Goal: Book appointment/travel/reservation

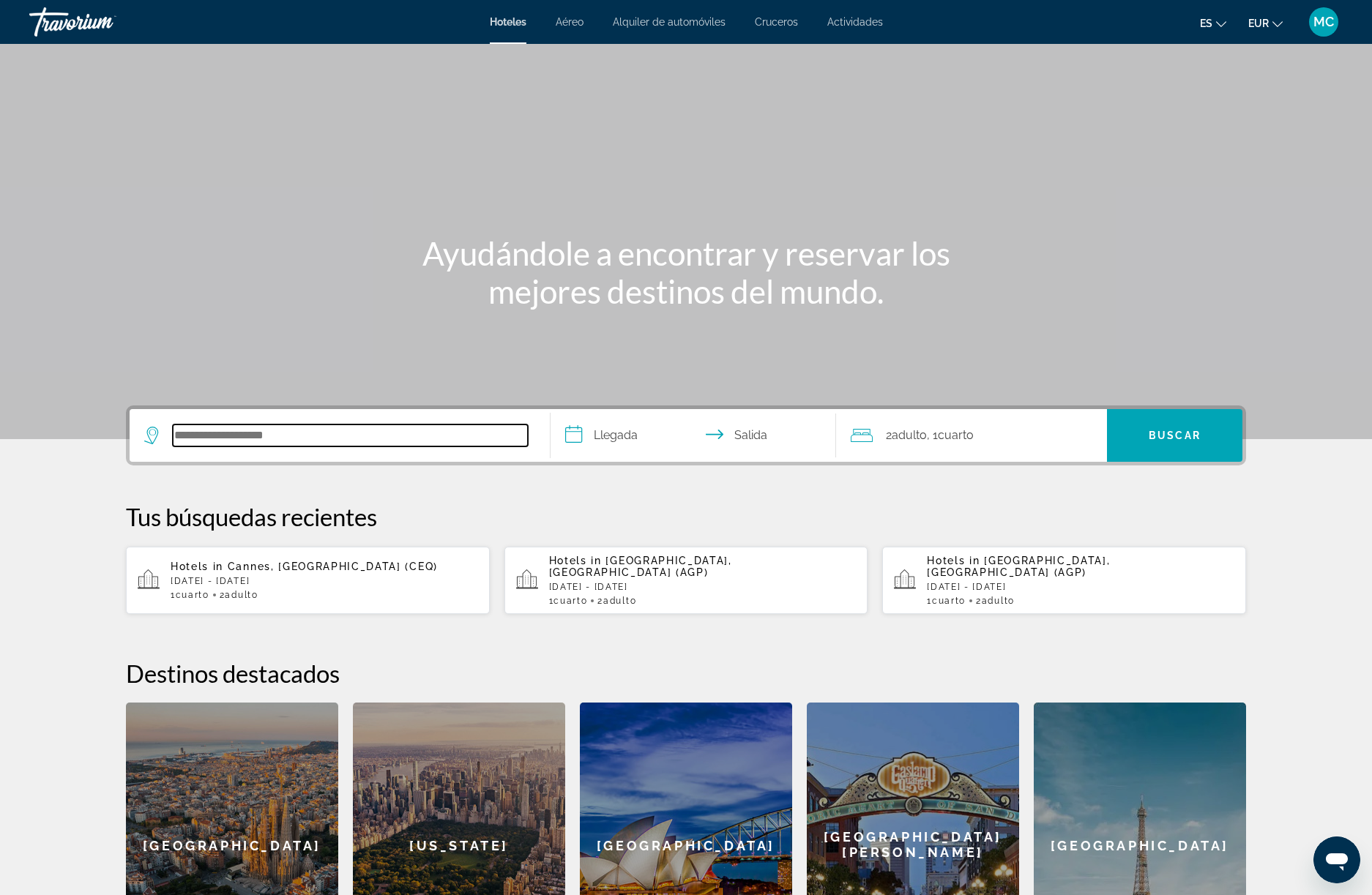
click at [224, 440] on input "Search hotel destination" at bounding box center [349, 436] width 355 height 22
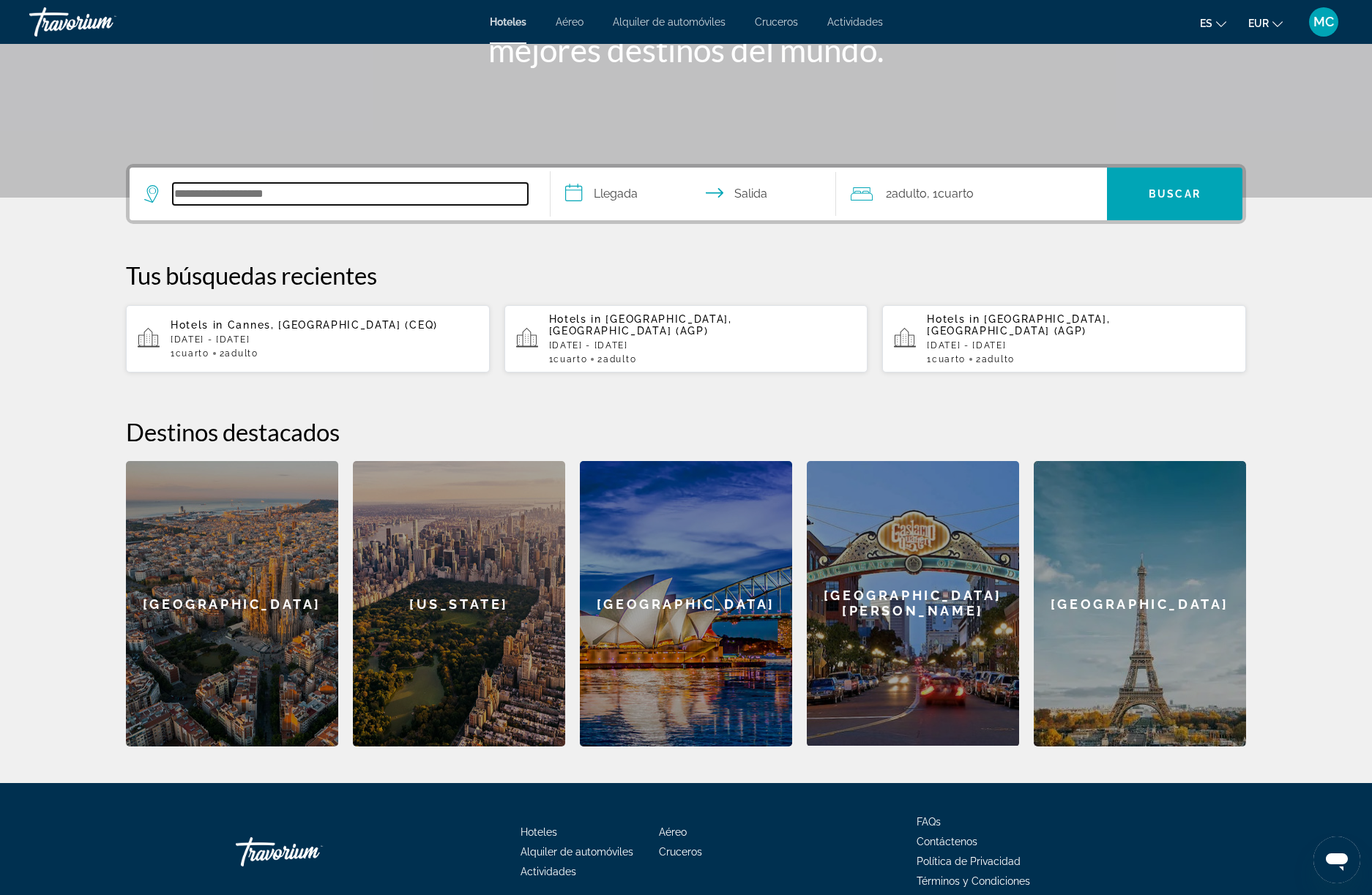
scroll to position [299, 0]
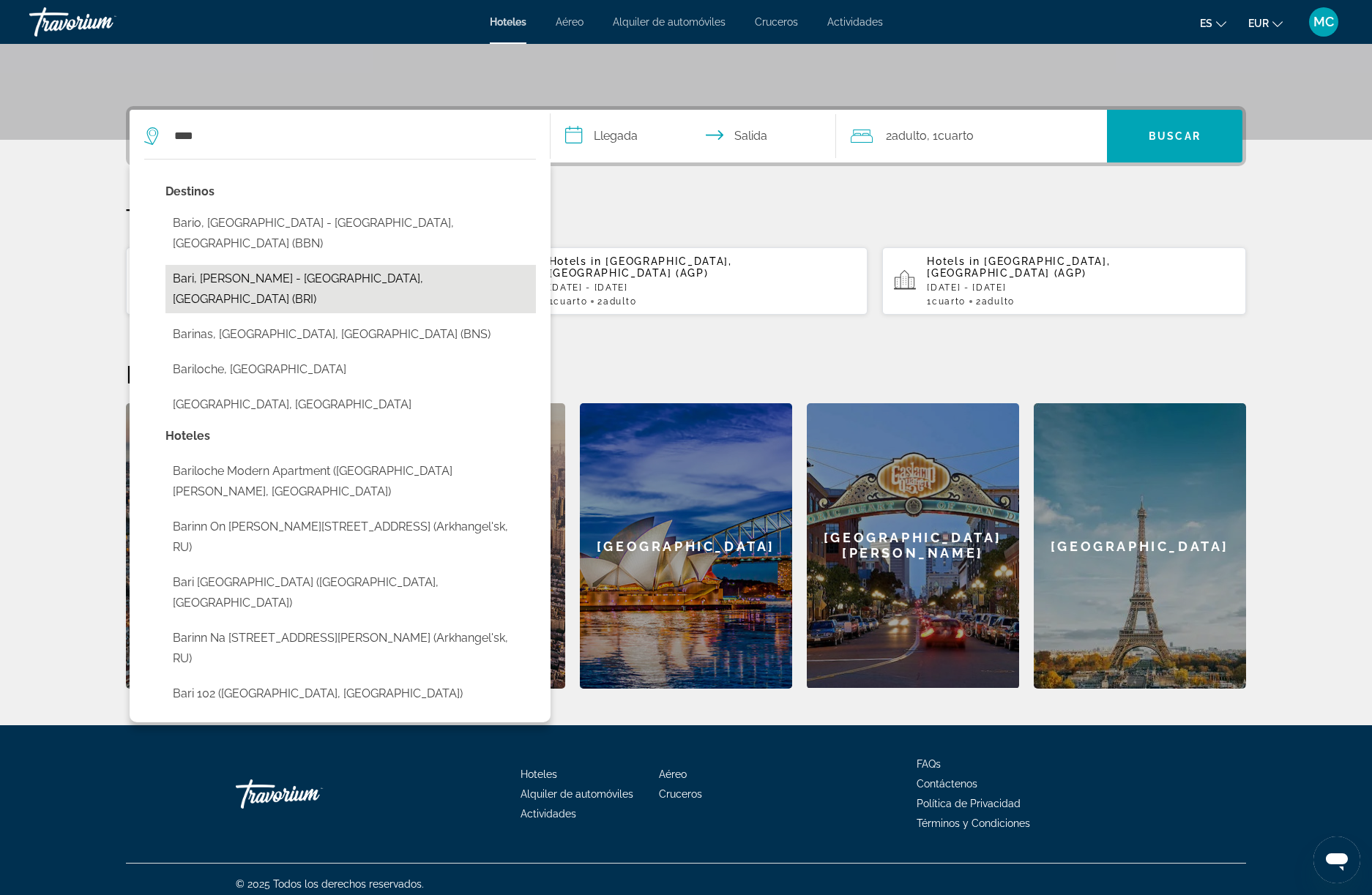
click at [229, 265] on button "Bari, [PERSON_NAME] - [GEOGRAPHIC_DATA], [GEOGRAPHIC_DATA] (BRI)" at bounding box center [350, 289] width 371 height 49
type input "**********"
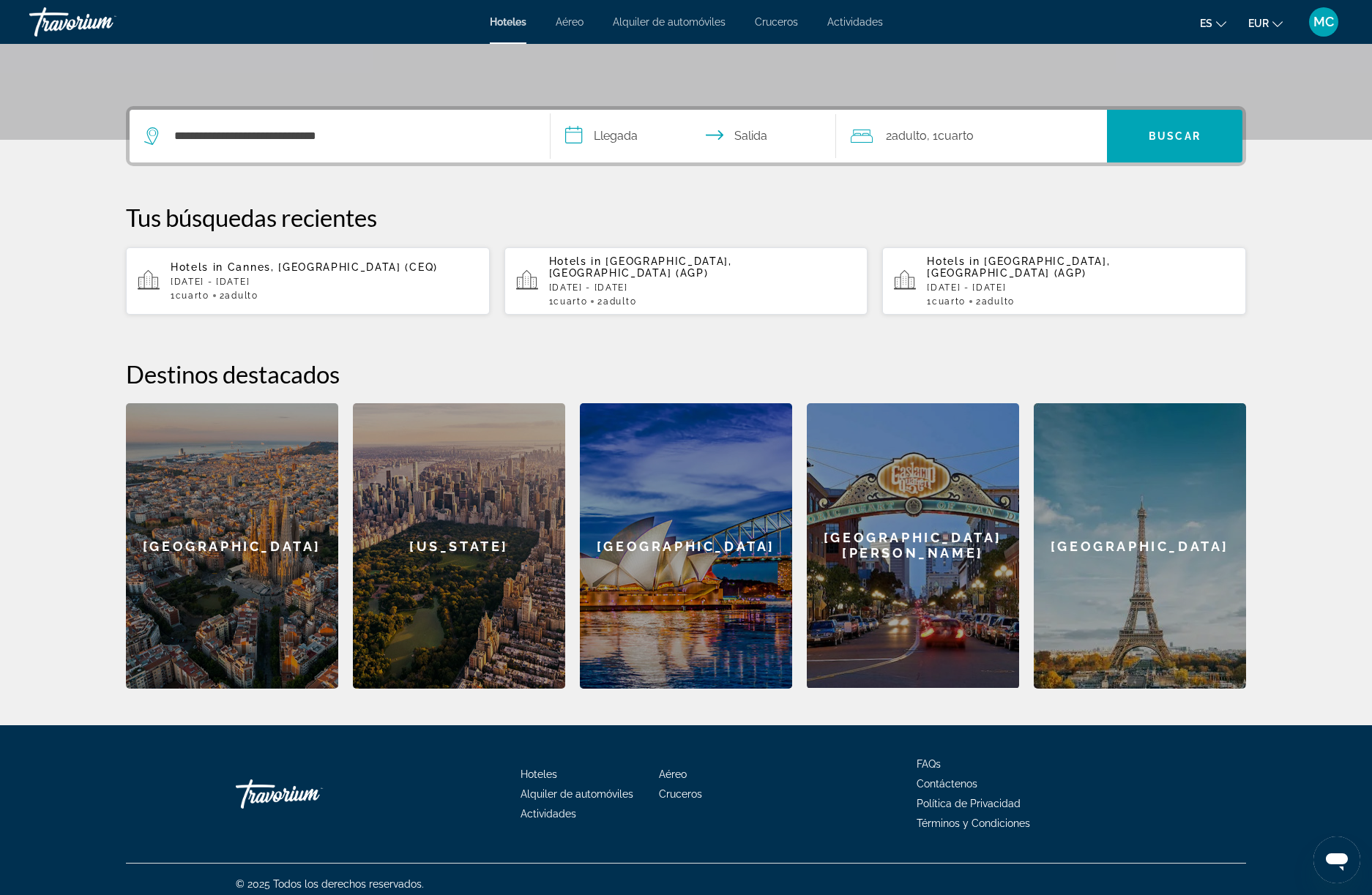
click at [632, 139] on input "**********" at bounding box center [696, 138] width 292 height 57
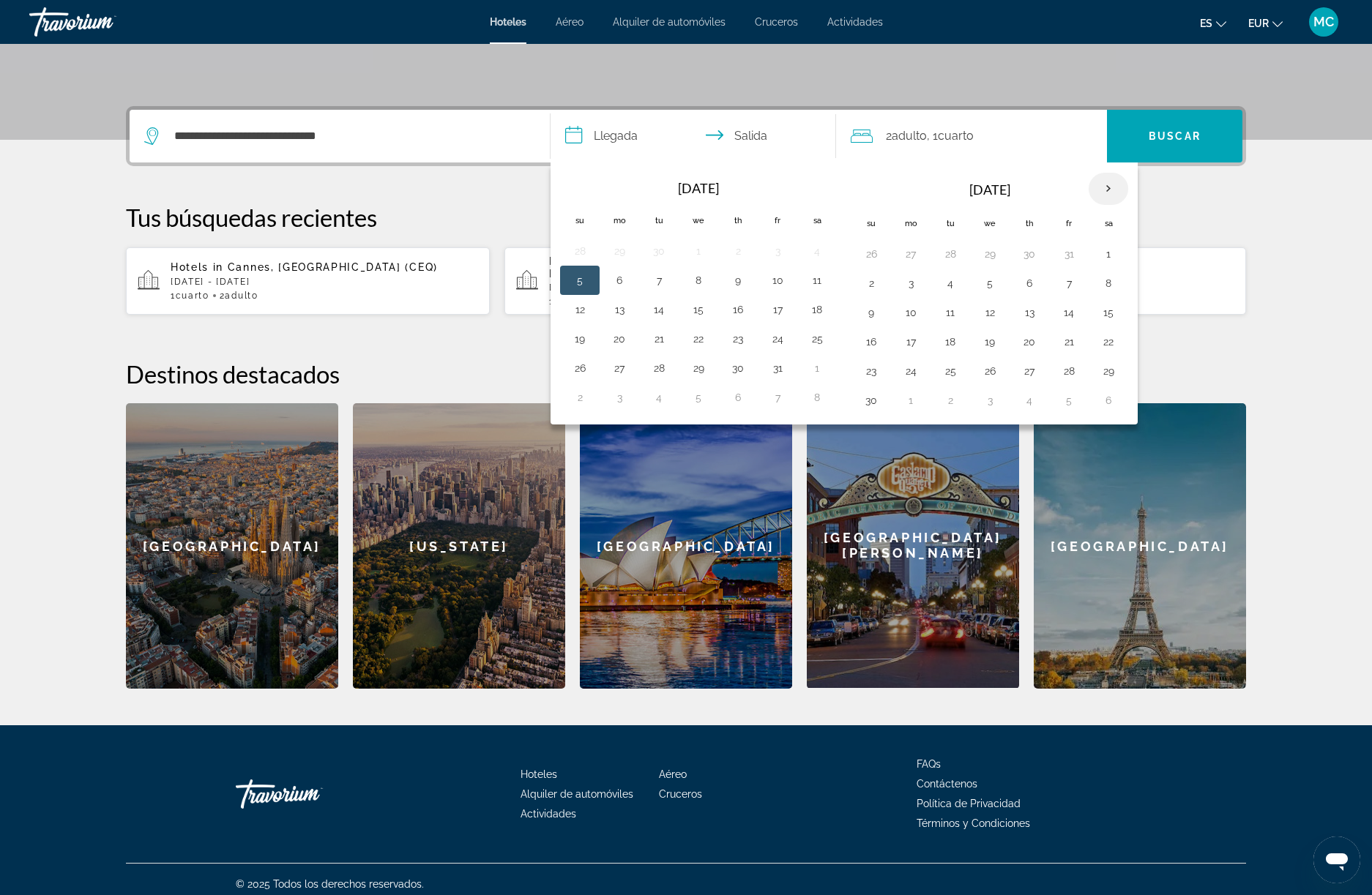
click at [1108, 187] on th "Next month" at bounding box center [1108, 188] width 39 height 32
click at [1068, 311] on button "16" at bounding box center [1069, 313] width 24 height 20
click at [1116, 310] on button "17" at bounding box center [1109, 313] width 24 height 20
type input "**********"
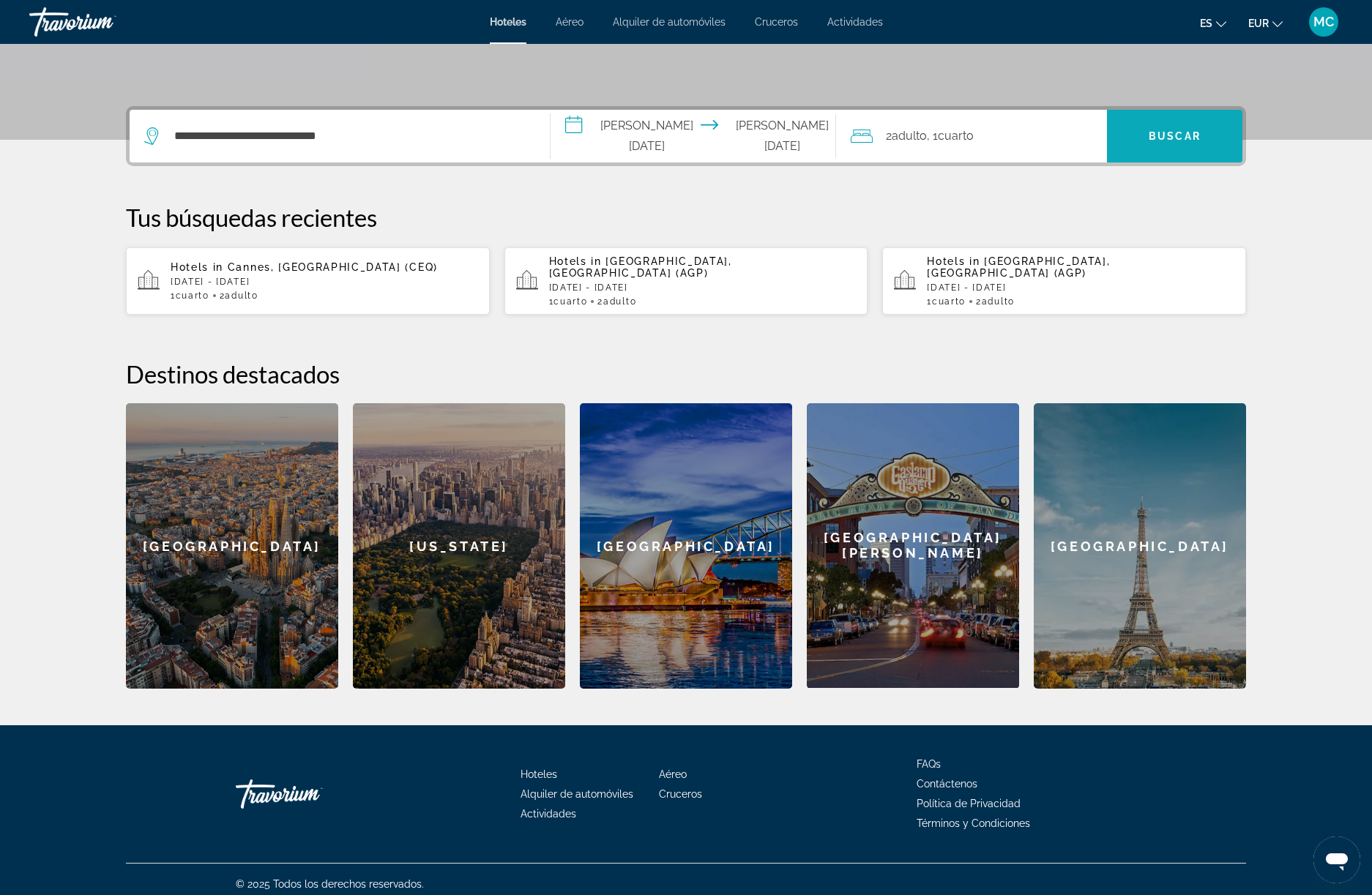
click at [1173, 150] on span "Search" at bounding box center [1175, 136] width 136 height 35
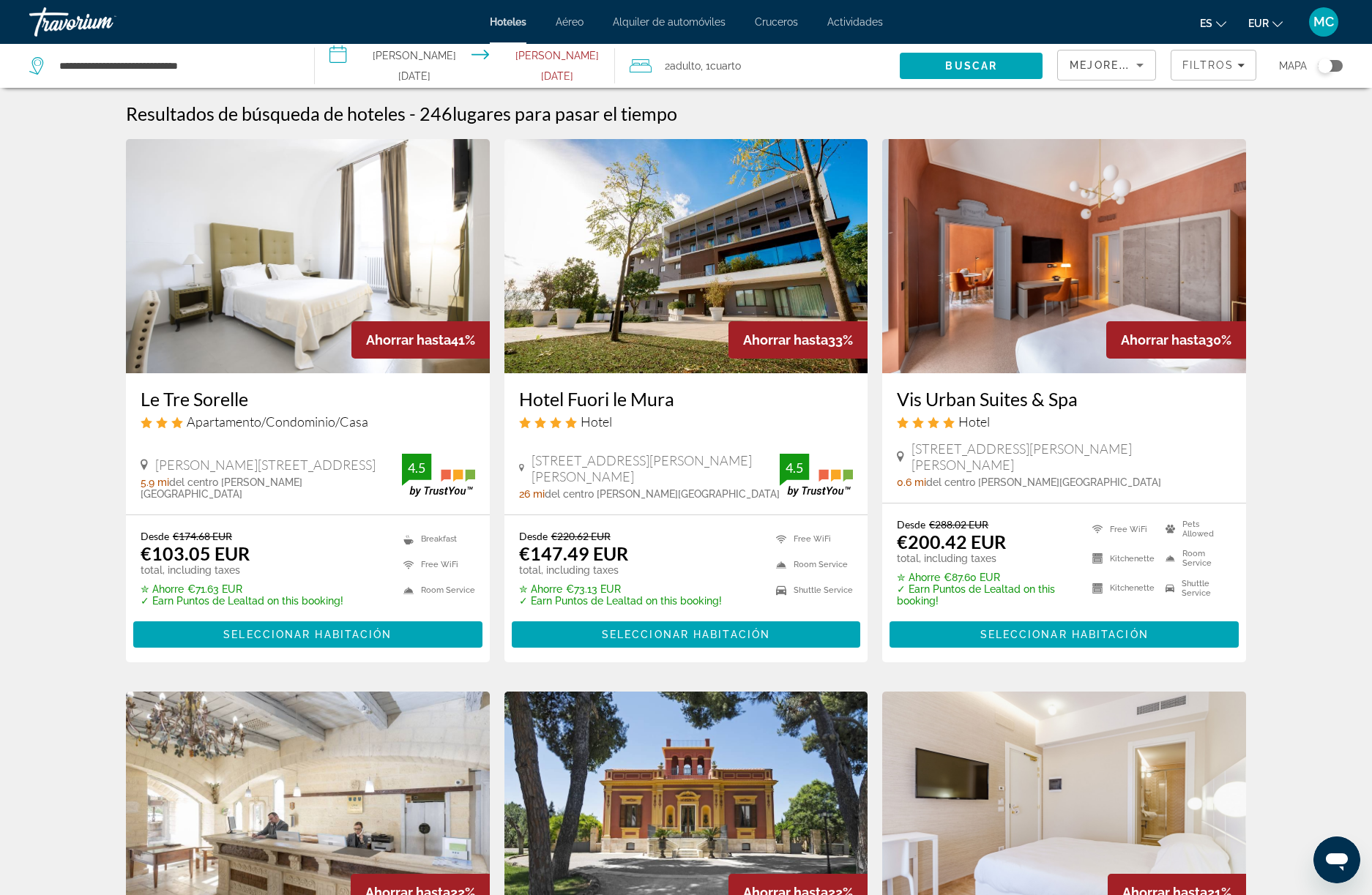
click at [1331, 65] on div "Toggle map" at bounding box center [1325, 66] width 15 height 15
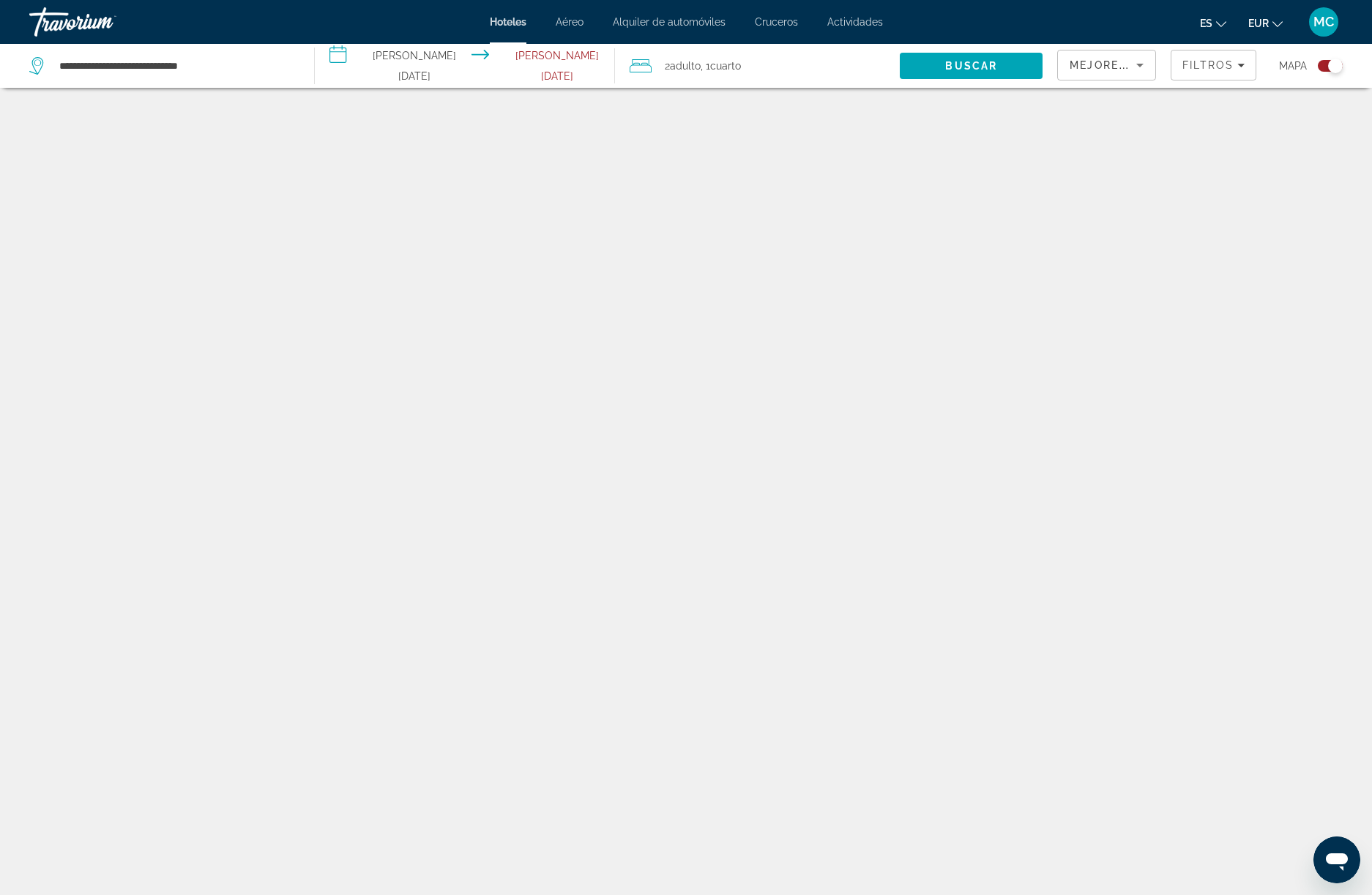
scroll to position [88, 0]
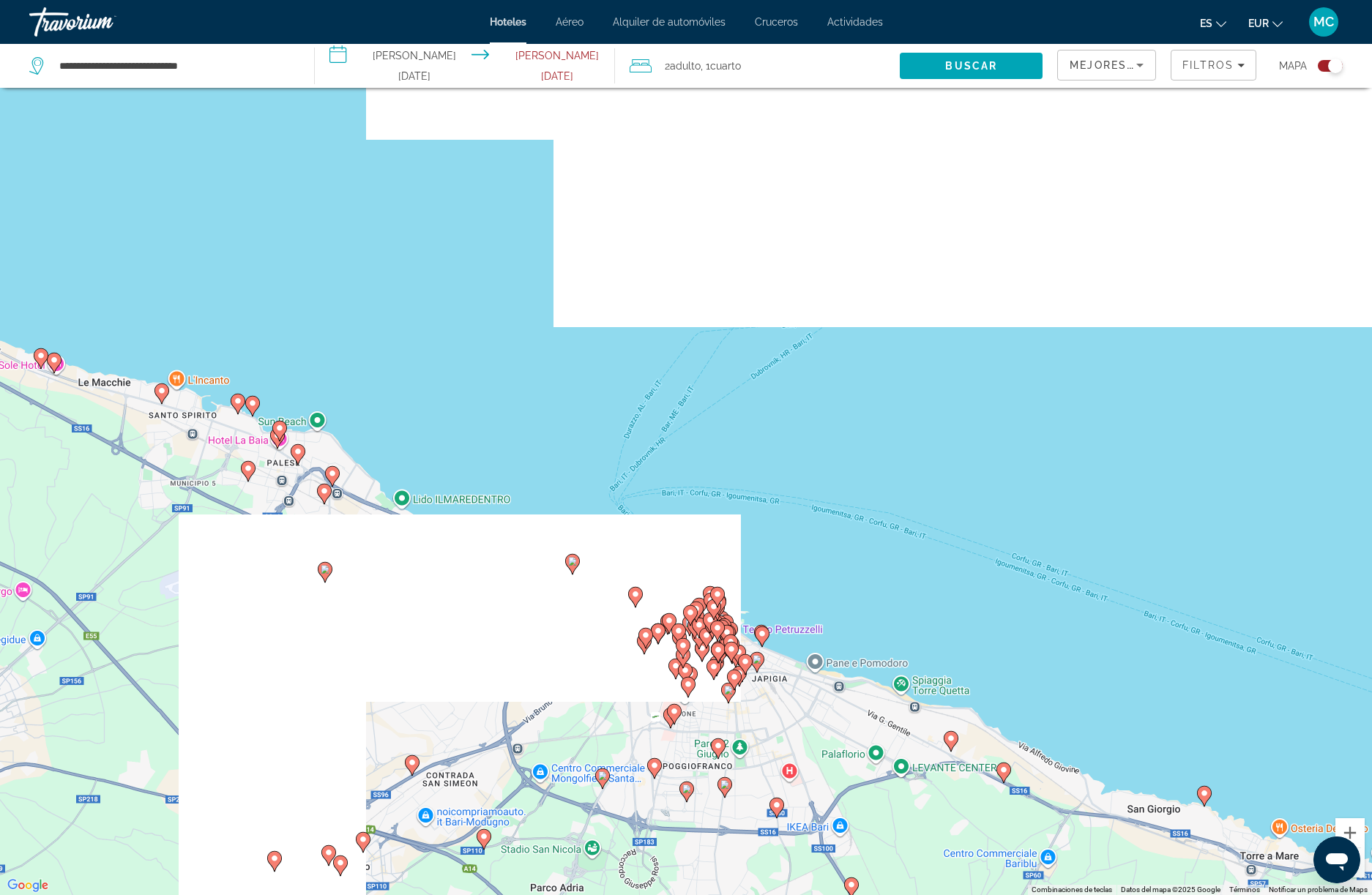
drag, startPoint x: 679, startPoint y: 287, endPoint x: 640, endPoint y: 793, distance: 507.5
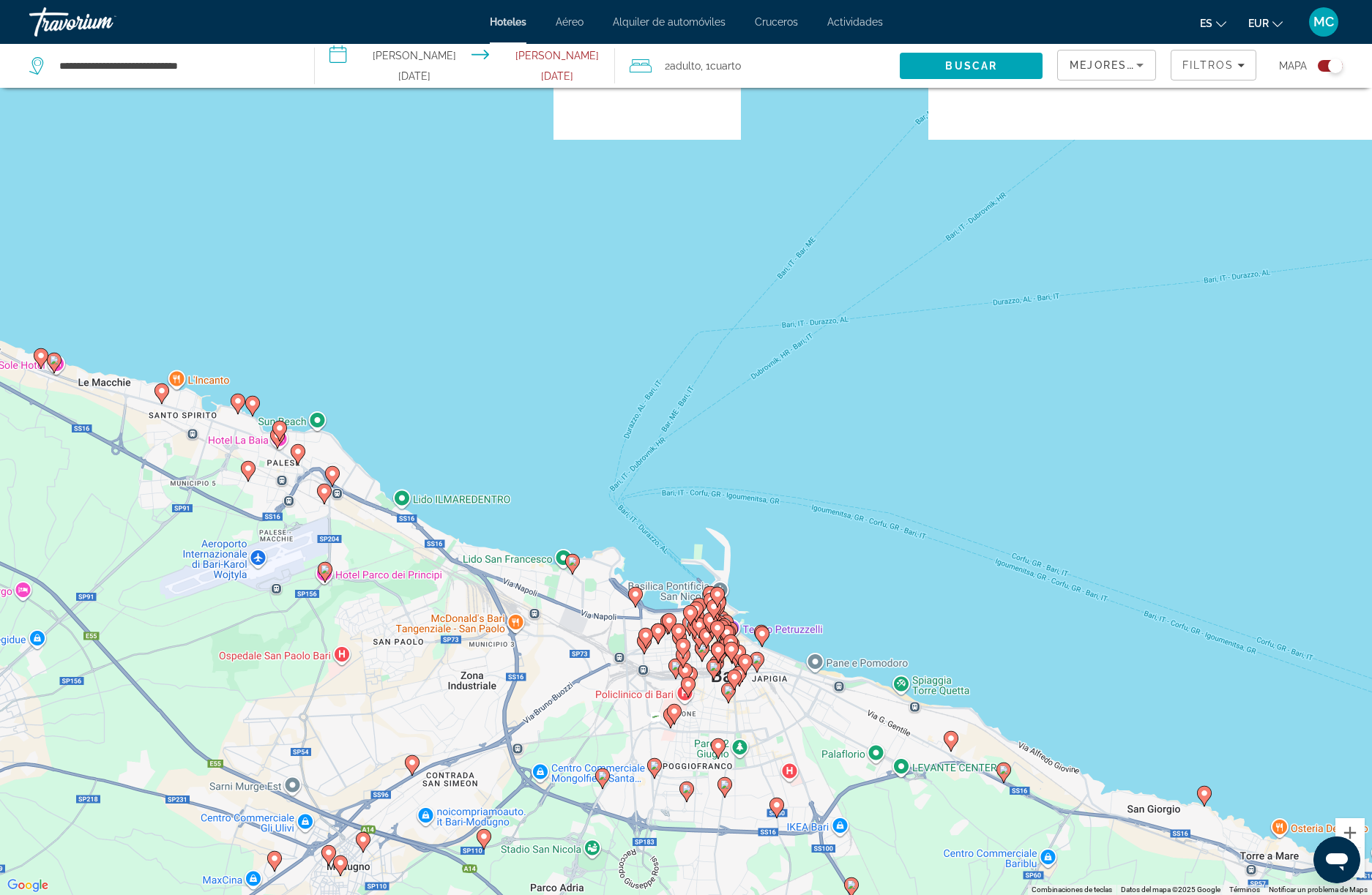
click at [640, 793] on div "Para activar la función de arrastre con el teclado, pulsa Alt + Intro. Cuando h…" at bounding box center [686, 448] width 1372 height 895
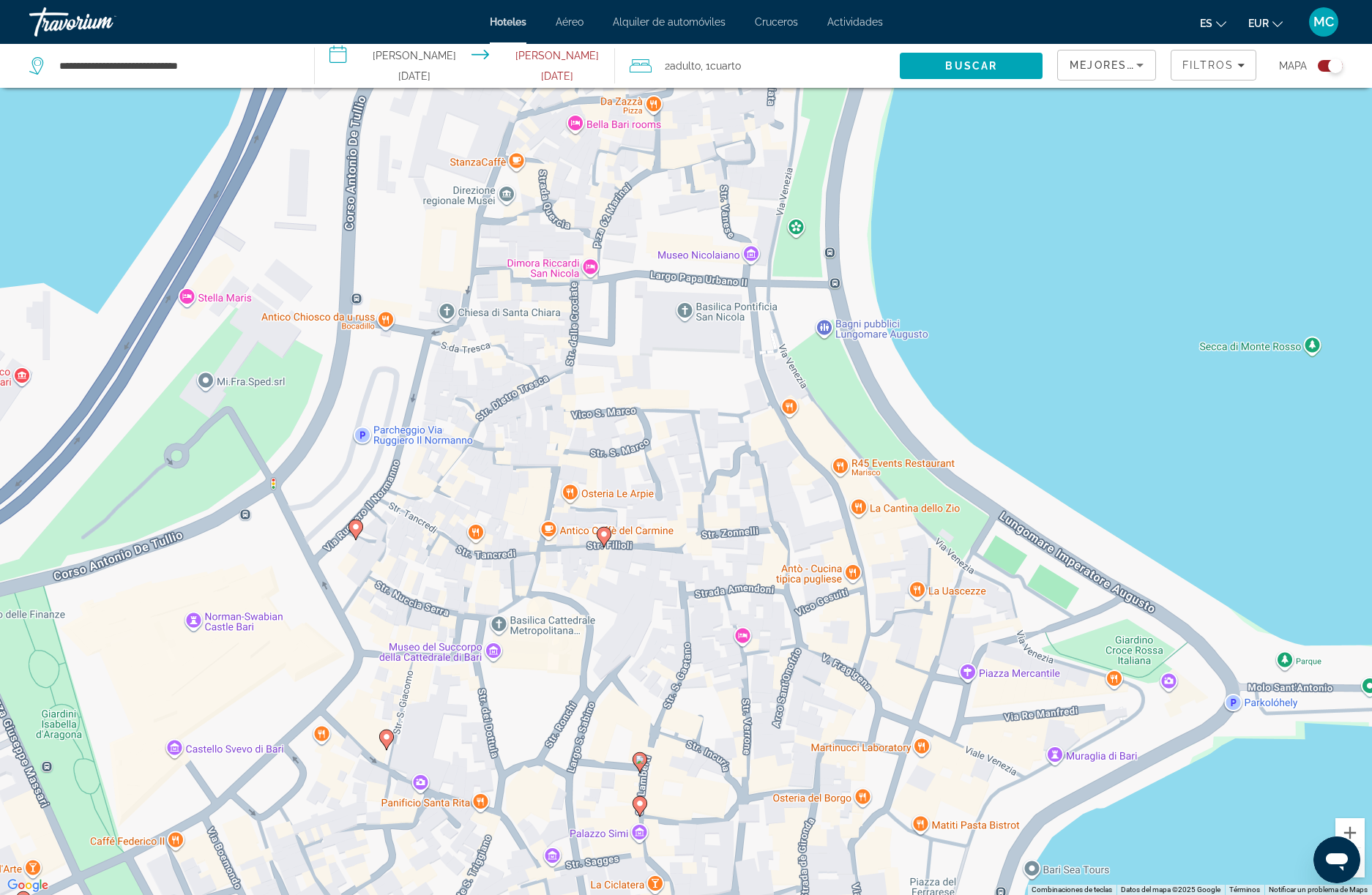
drag, startPoint x: 1016, startPoint y: 345, endPoint x: 436, endPoint y: 427, distance: 585.8
click at [436, 427] on div "Para activar la función de arrastre con el teclado, pulsa Alt + Intro. Cuando h…" at bounding box center [686, 448] width 1372 height 895
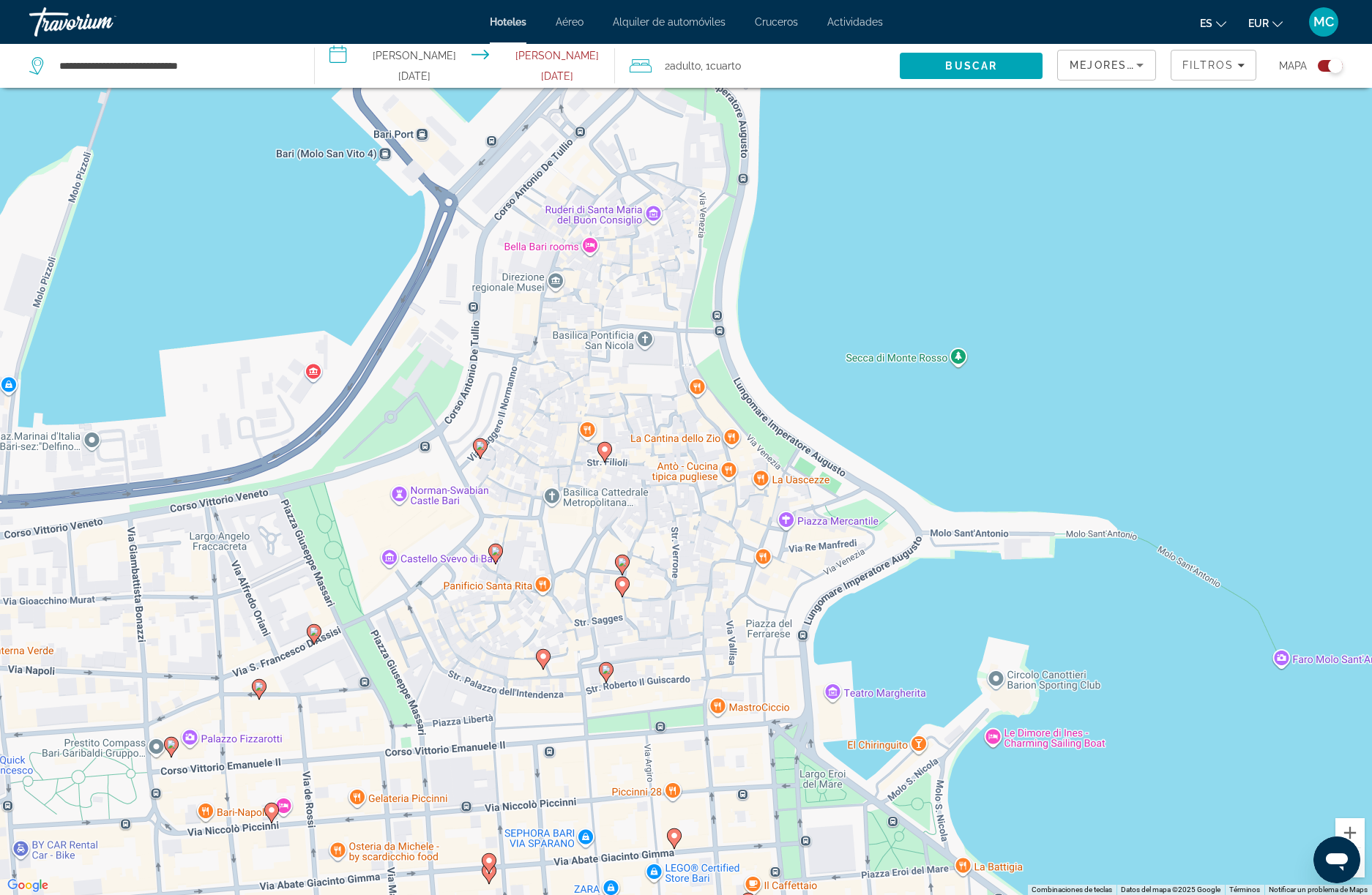
click at [495, 554] on image "Main content" at bounding box center [496, 551] width 9 height 9
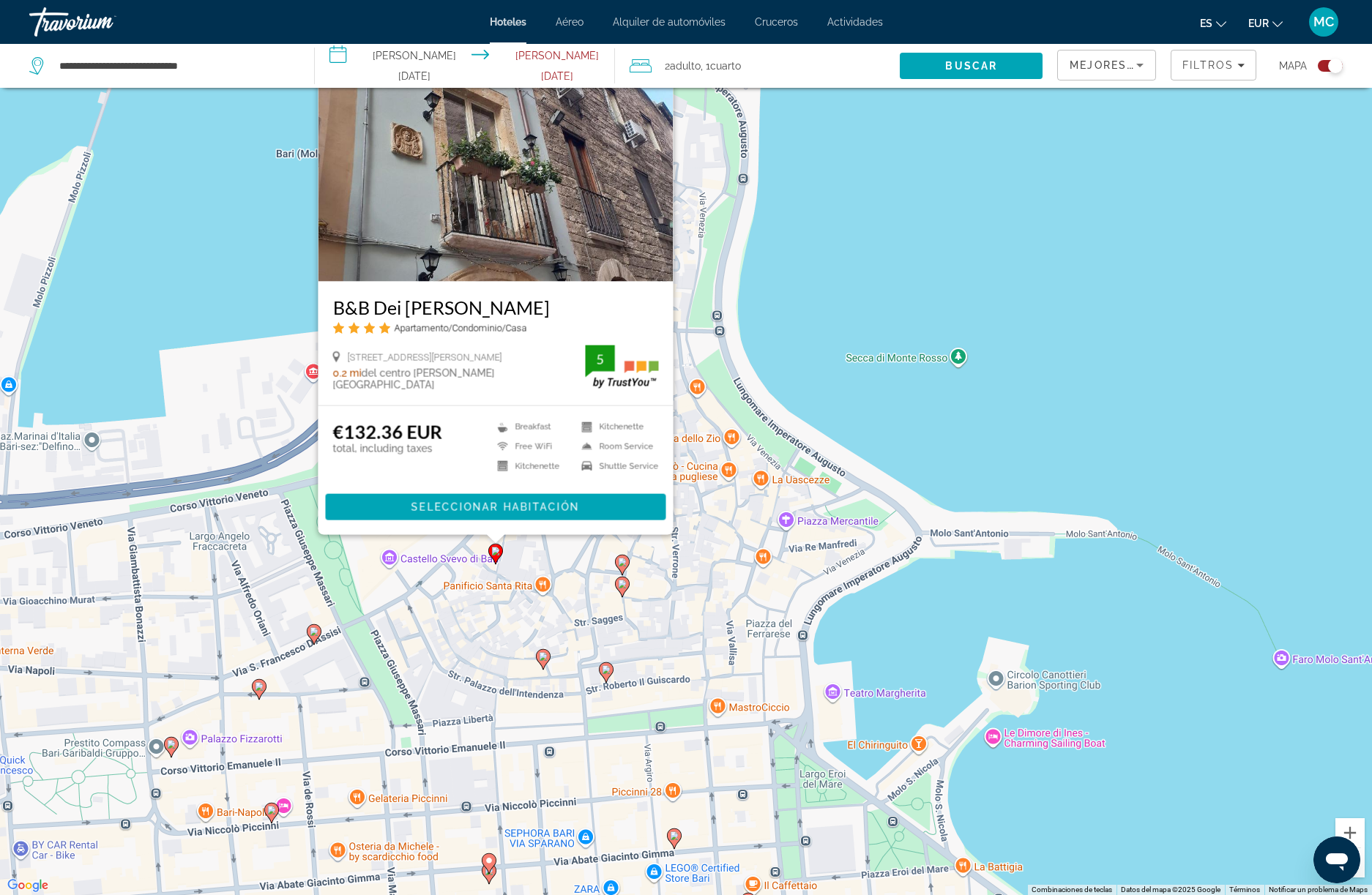
click at [623, 560] on image "Main content" at bounding box center [623, 562] width 9 height 9
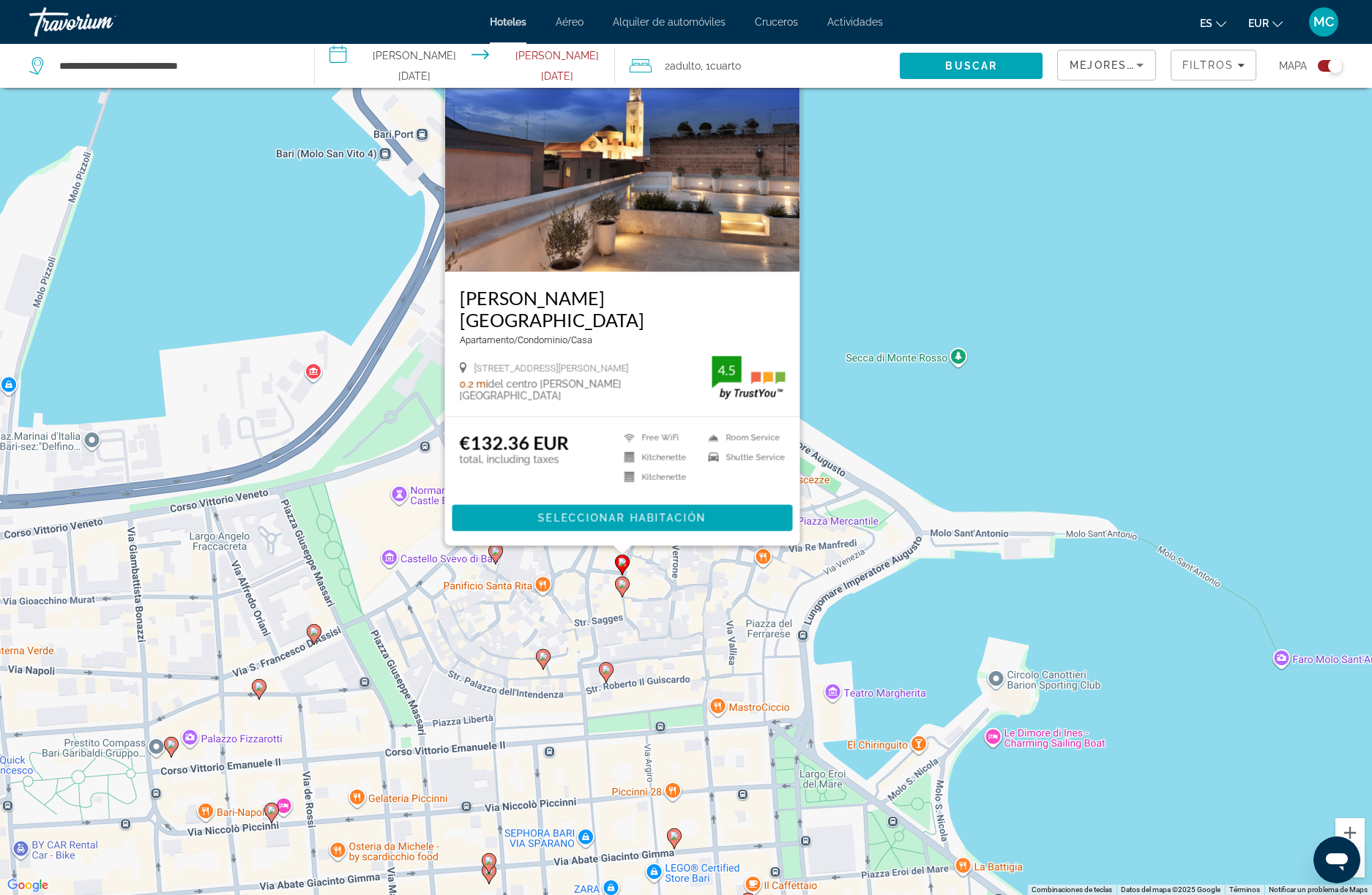
click at [625, 585] on image "Main content" at bounding box center [623, 584] width 9 height 9
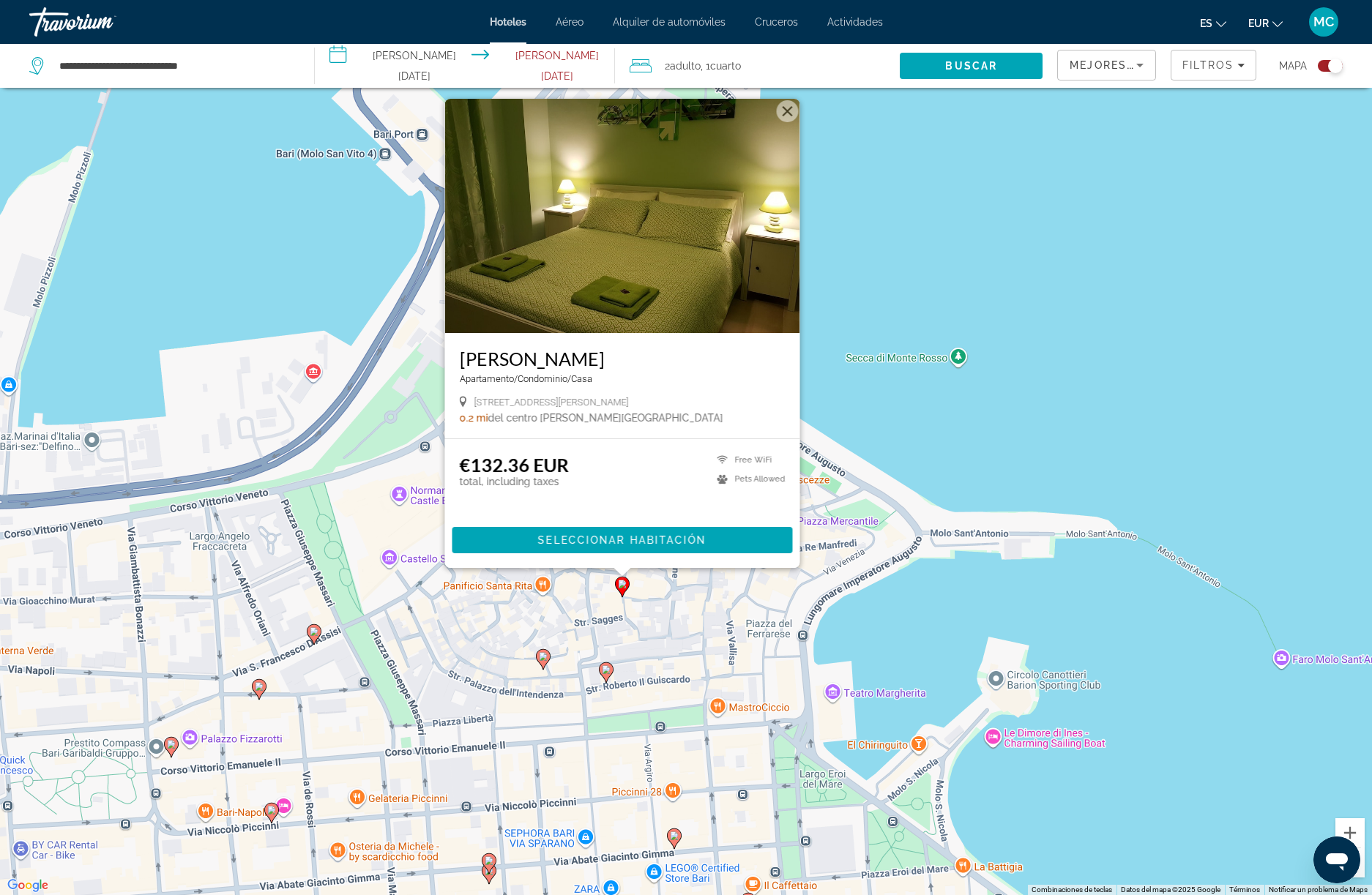
click at [543, 657] on image "Main content" at bounding box center [543, 657] width 9 height 9
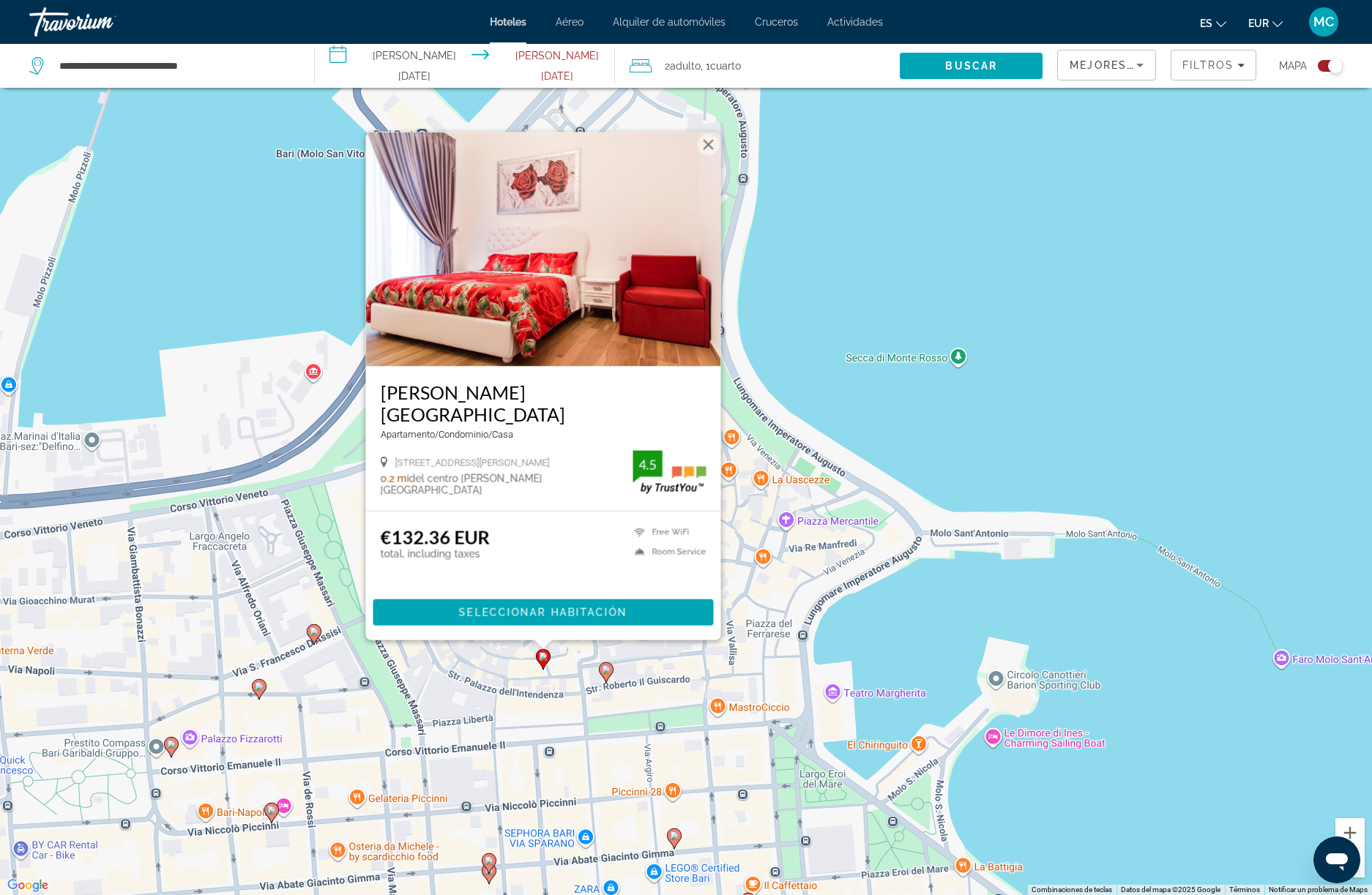
click at [608, 670] on image "Main content" at bounding box center [606, 670] width 9 height 9
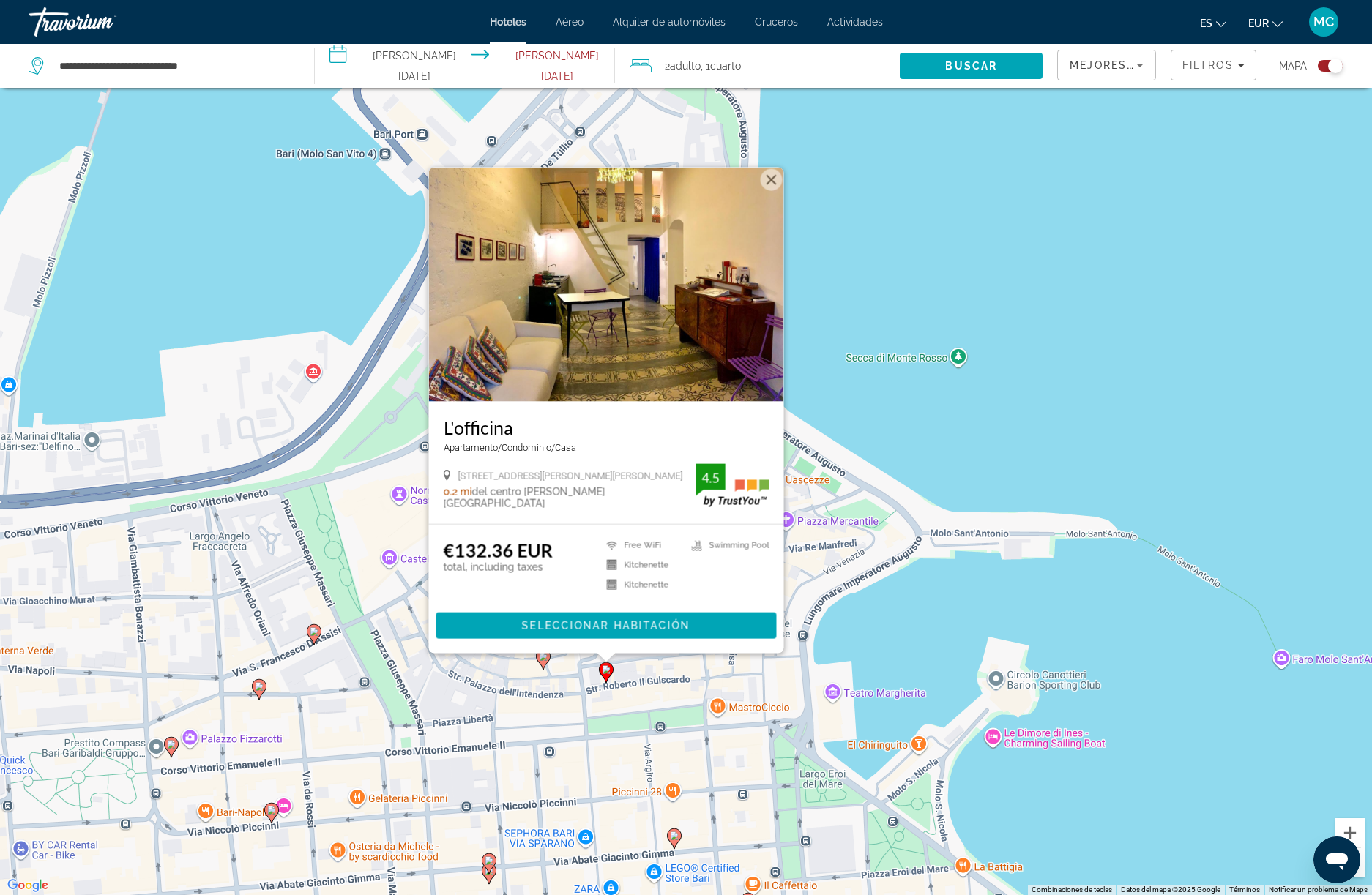
click at [771, 172] on button "Cerrar" at bounding box center [771, 180] width 22 height 22
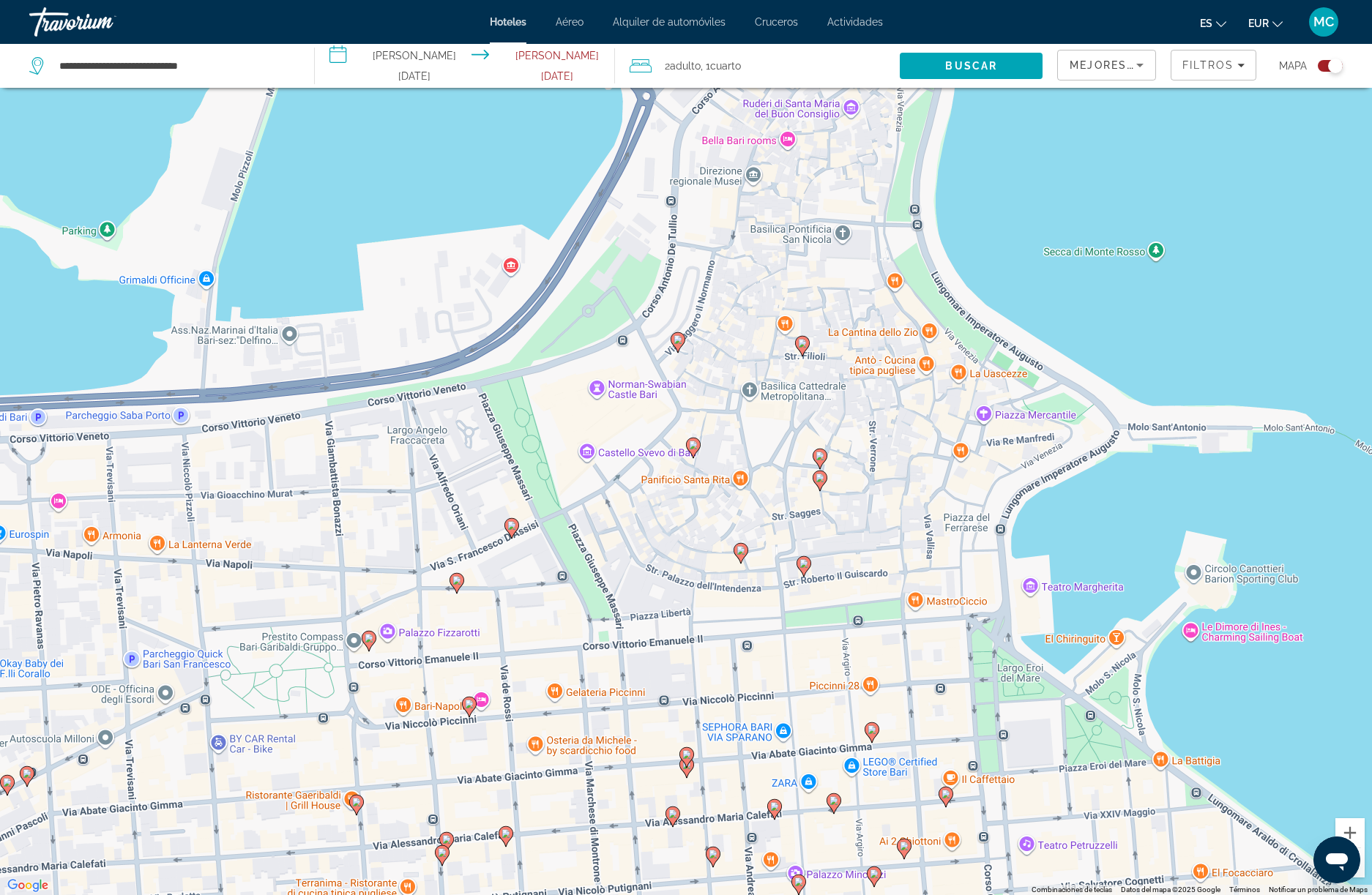
drag, startPoint x: 453, startPoint y: 591, endPoint x: 651, endPoint y: 483, distance: 225.5
click at [651, 483] on div "Para activar la función de arrastre con el teclado, pulsa Alt + Intro. Cuando h…" at bounding box center [686, 448] width 1372 height 895
click at [511, 528] on image "Main content" at bounding box center [512, 525] width 9 height 9
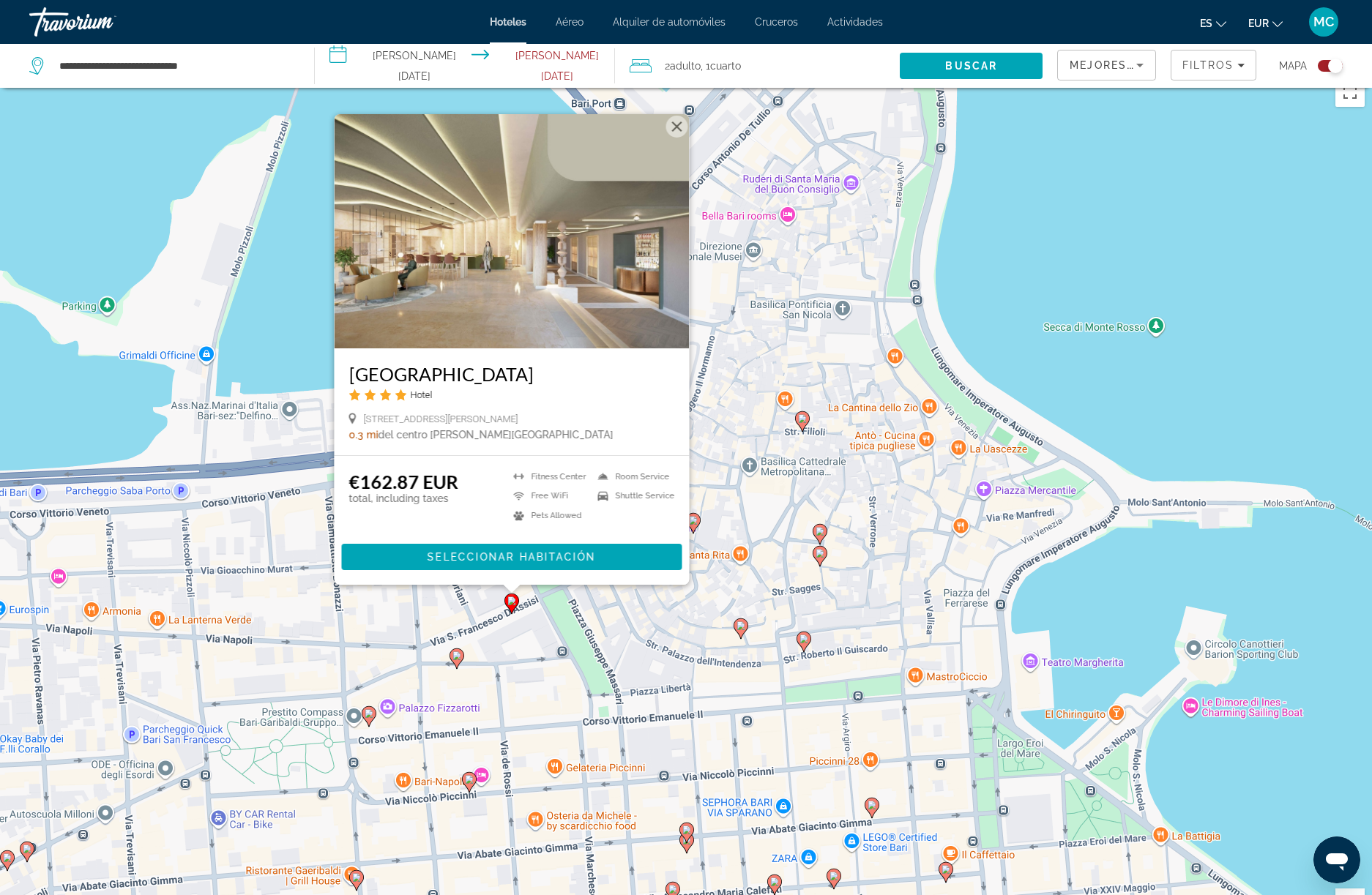
scroll to position [0, 0]
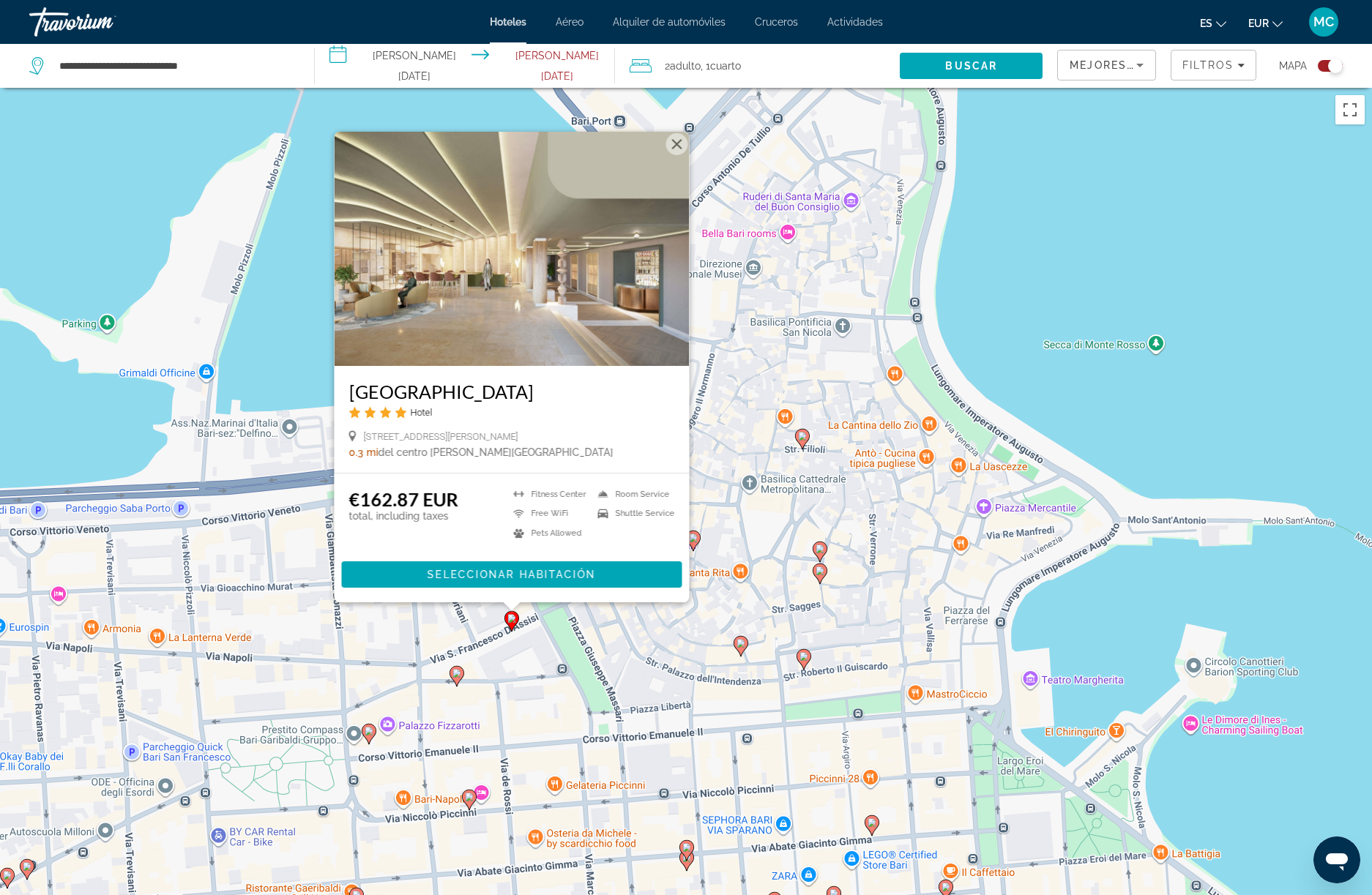
click at [680, 160] on img "Main content" at bounding box center [512, 249] width 355 height 234
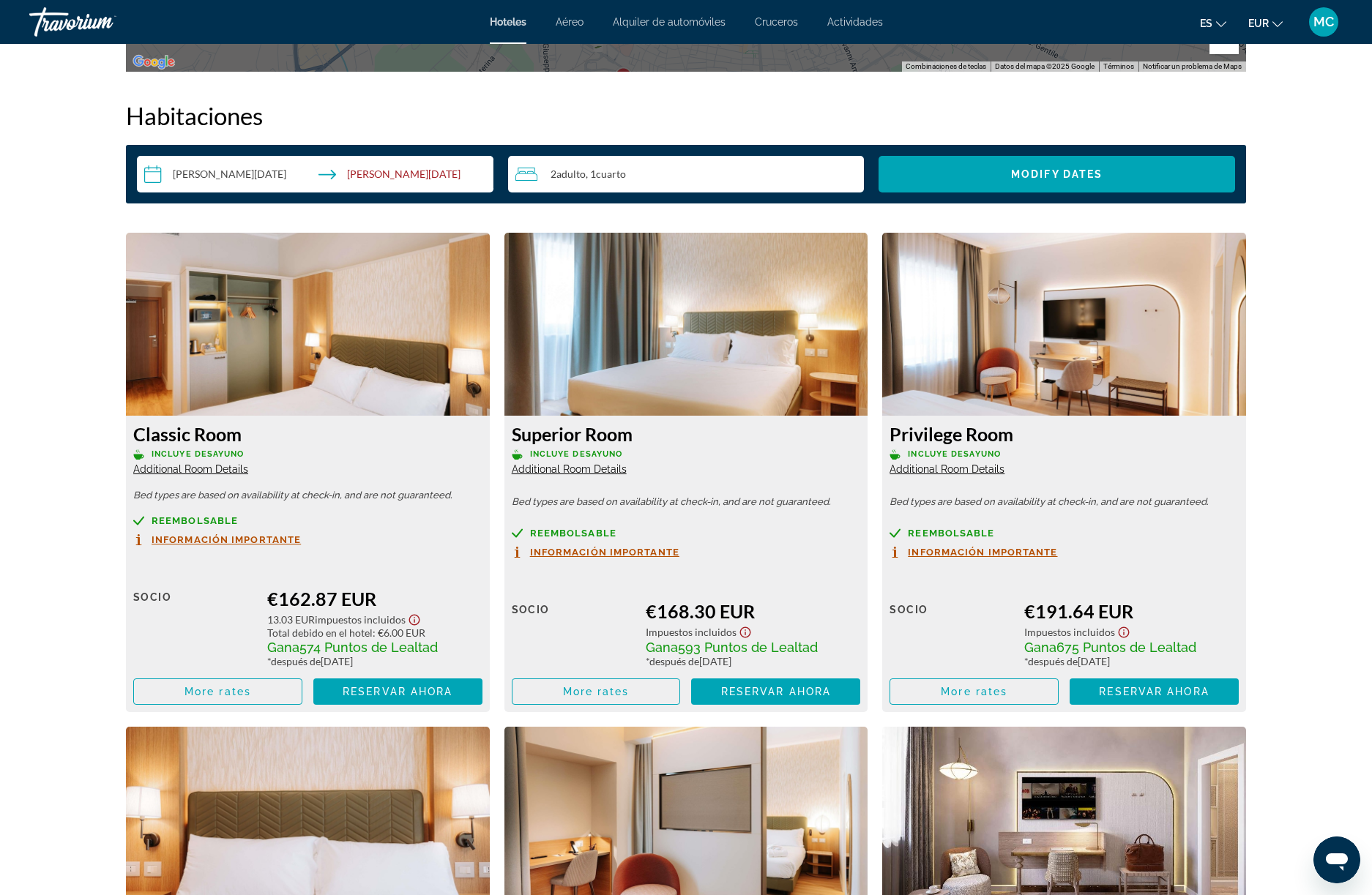
scroll to position [1837, 0]
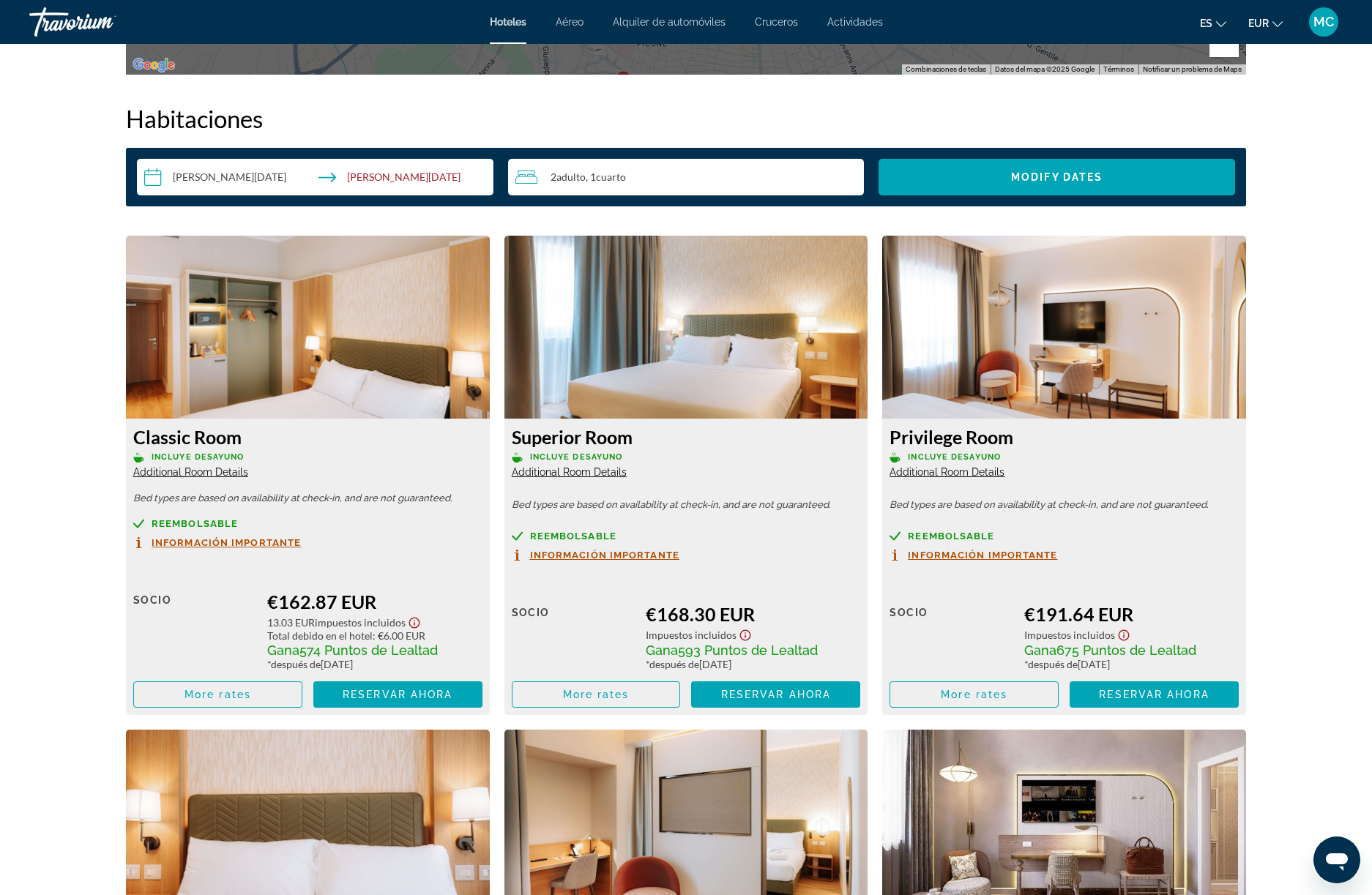
click at [332, 299] on img "Main content" at bounding box center [307, 327] width 364 height 183
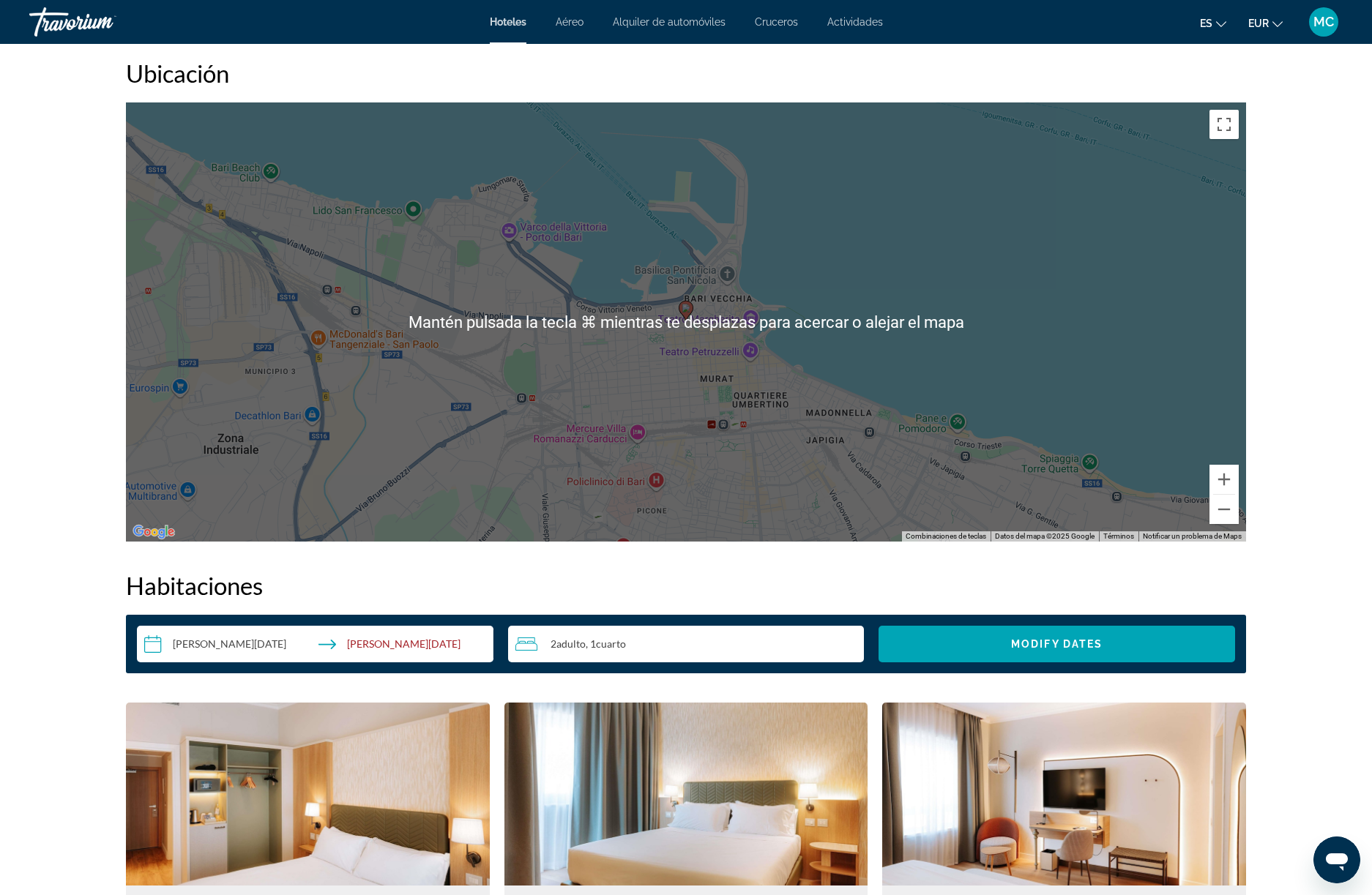
scroll to position [1366, 0]
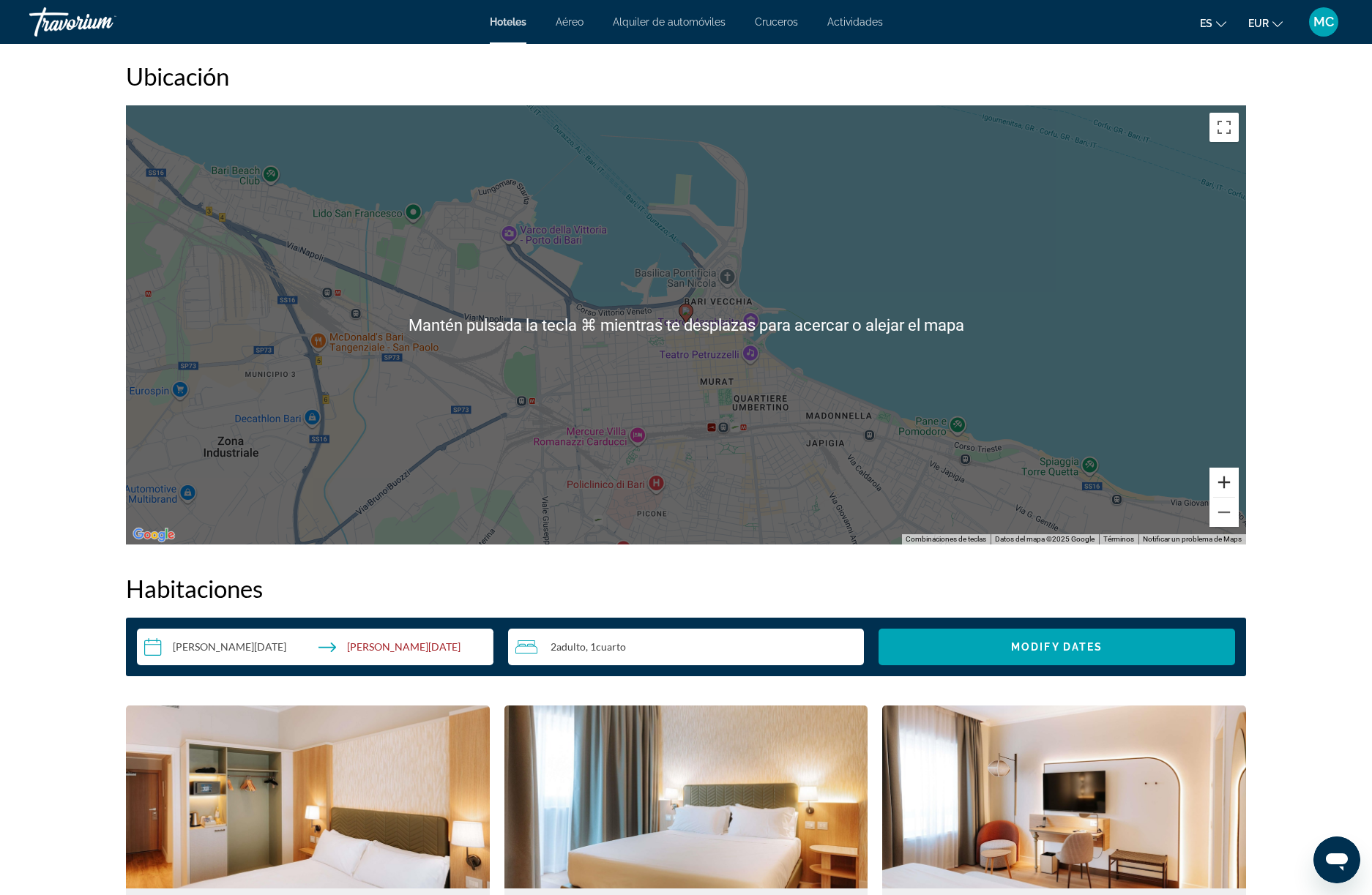
click at [1214, 477] on button "Ampliar" at bounding box center [1224, 482] width 29 height 29
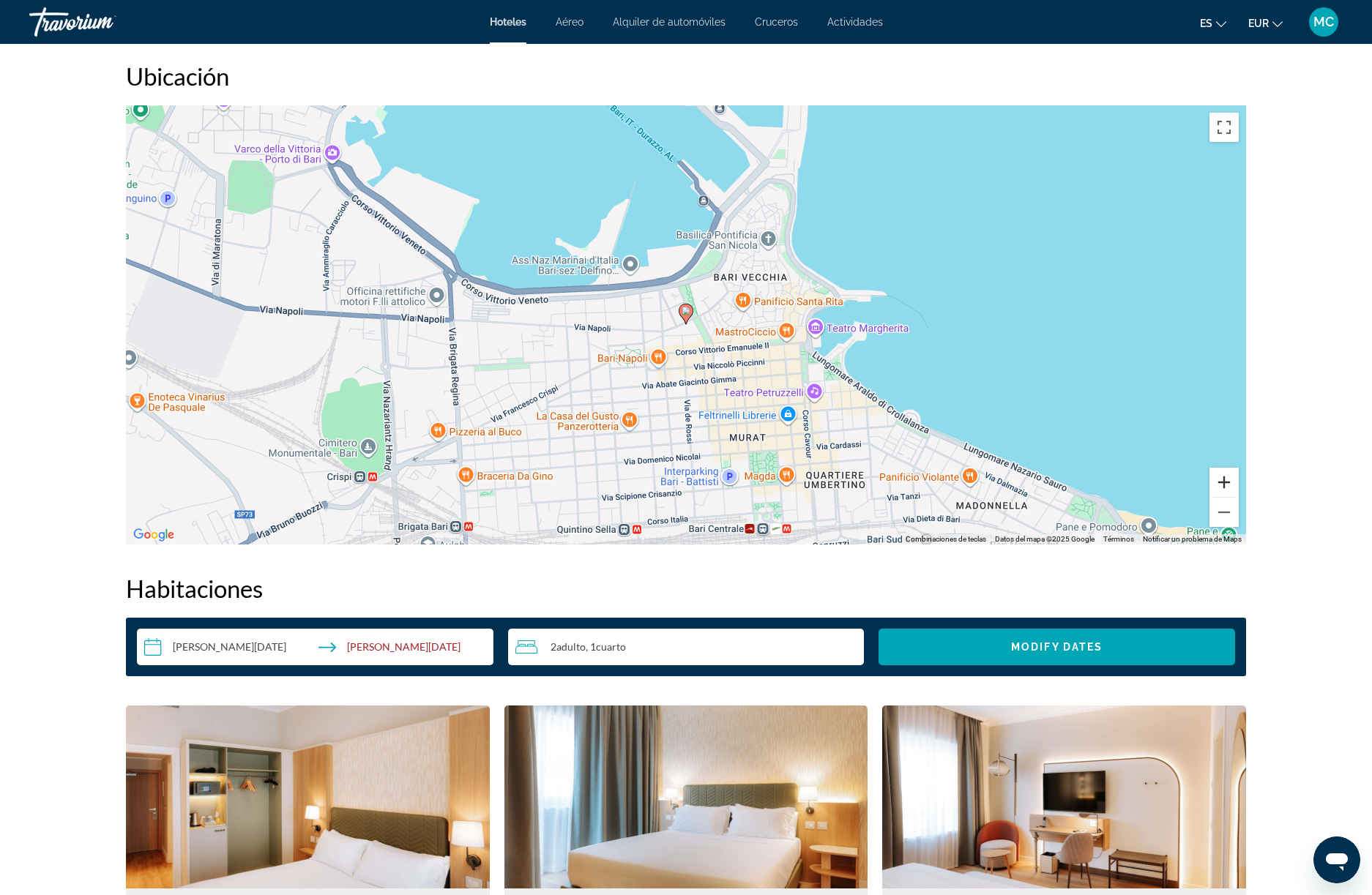
click at [1214, 477] on button "Ampliar" at bounding box center [1224, 482] width 29 height 29
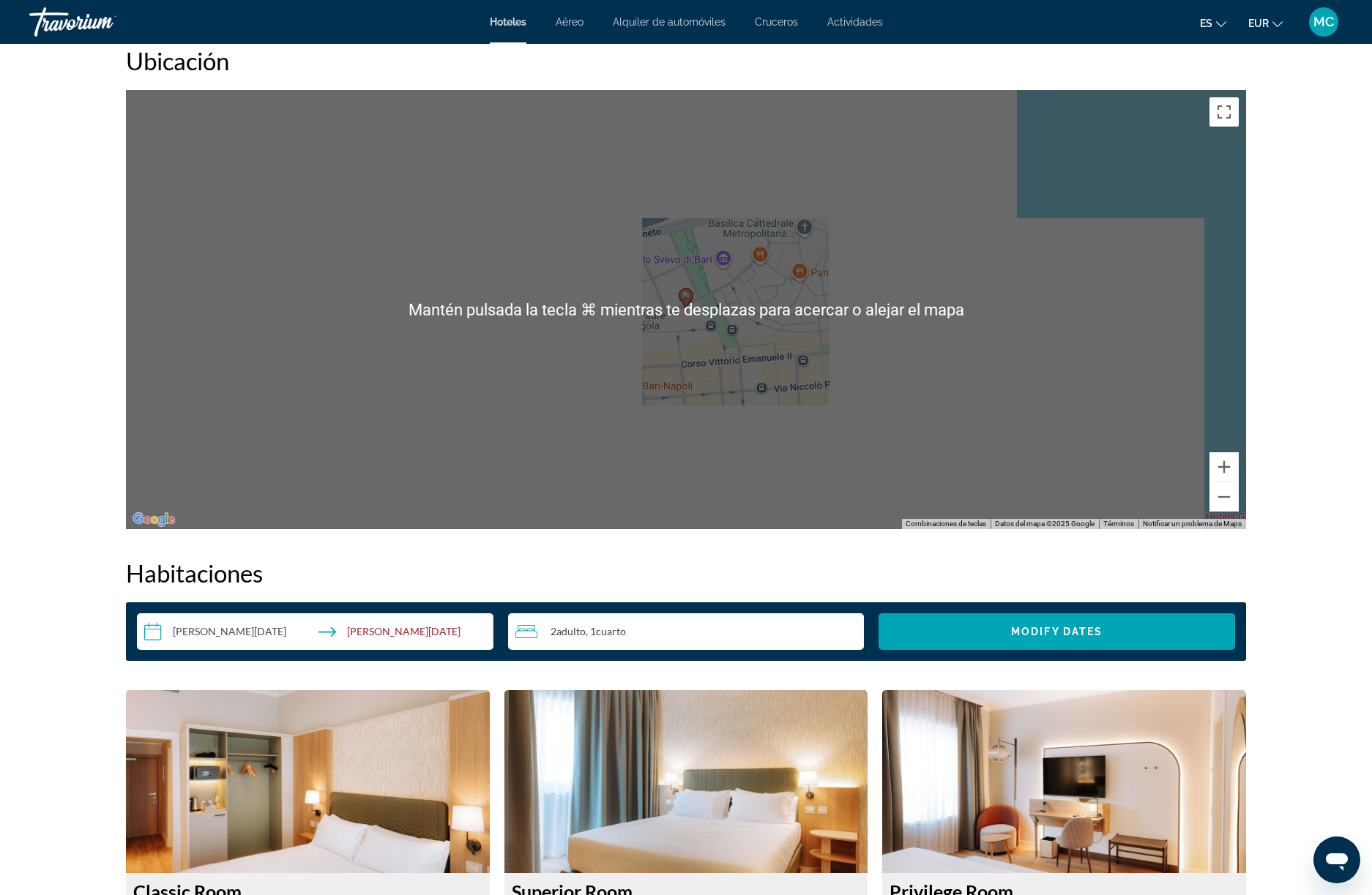
scroll to position [1438, 0]
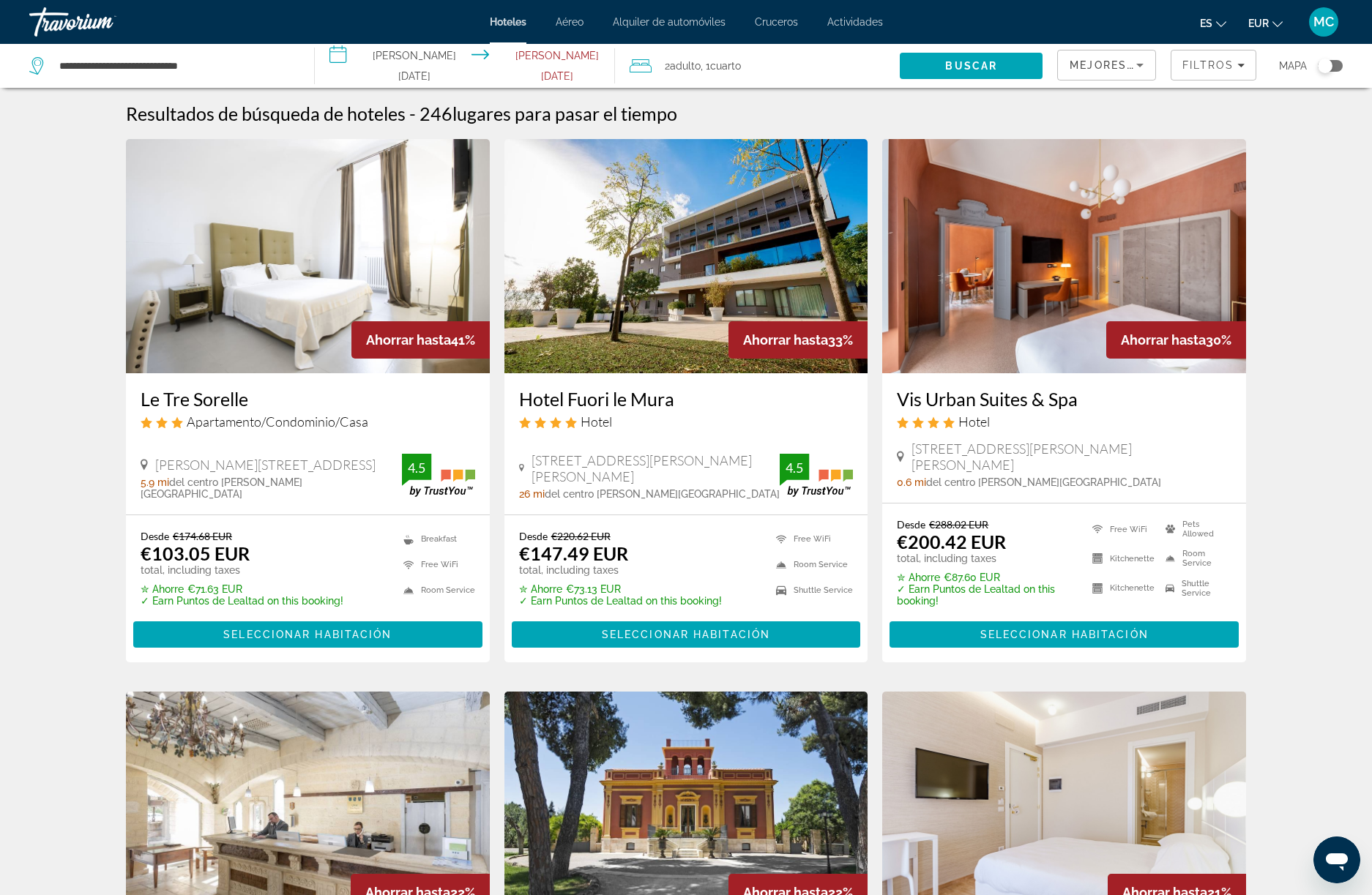
click at [1322, 68] on div "Toggle map" at bounding box center [1325, 66] width 15 height 15
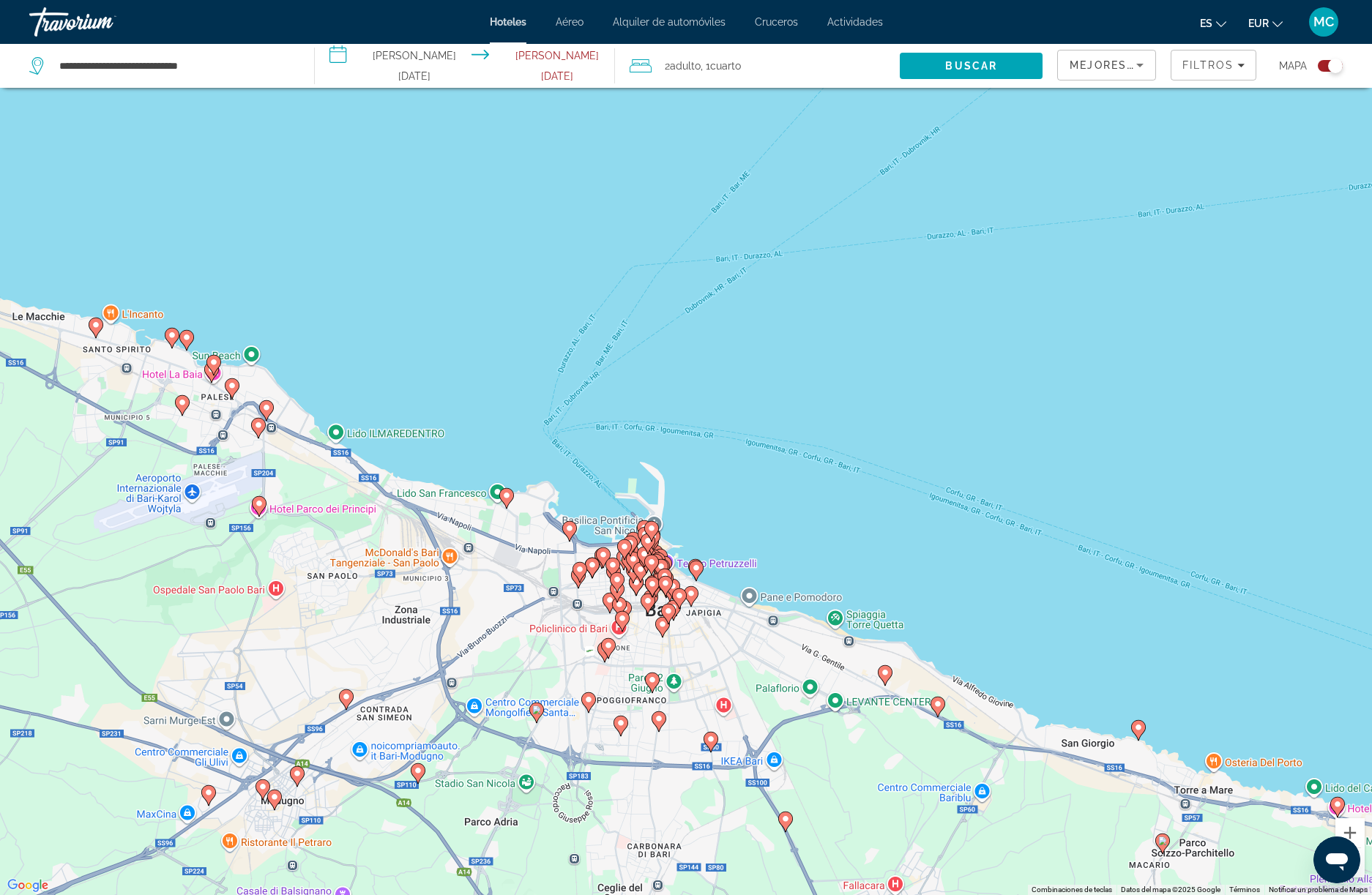
drag, startPoint x: 632, startPoint y: 277, endPoint x: 690, endPoint y: 643, distance: 370.6
click at [690, 643] on div "Para activar la función de arrastre con el teclado, pulsa Alt + Intro. Cuando h…" at bounding box center [686, 448] width 1372 height 895
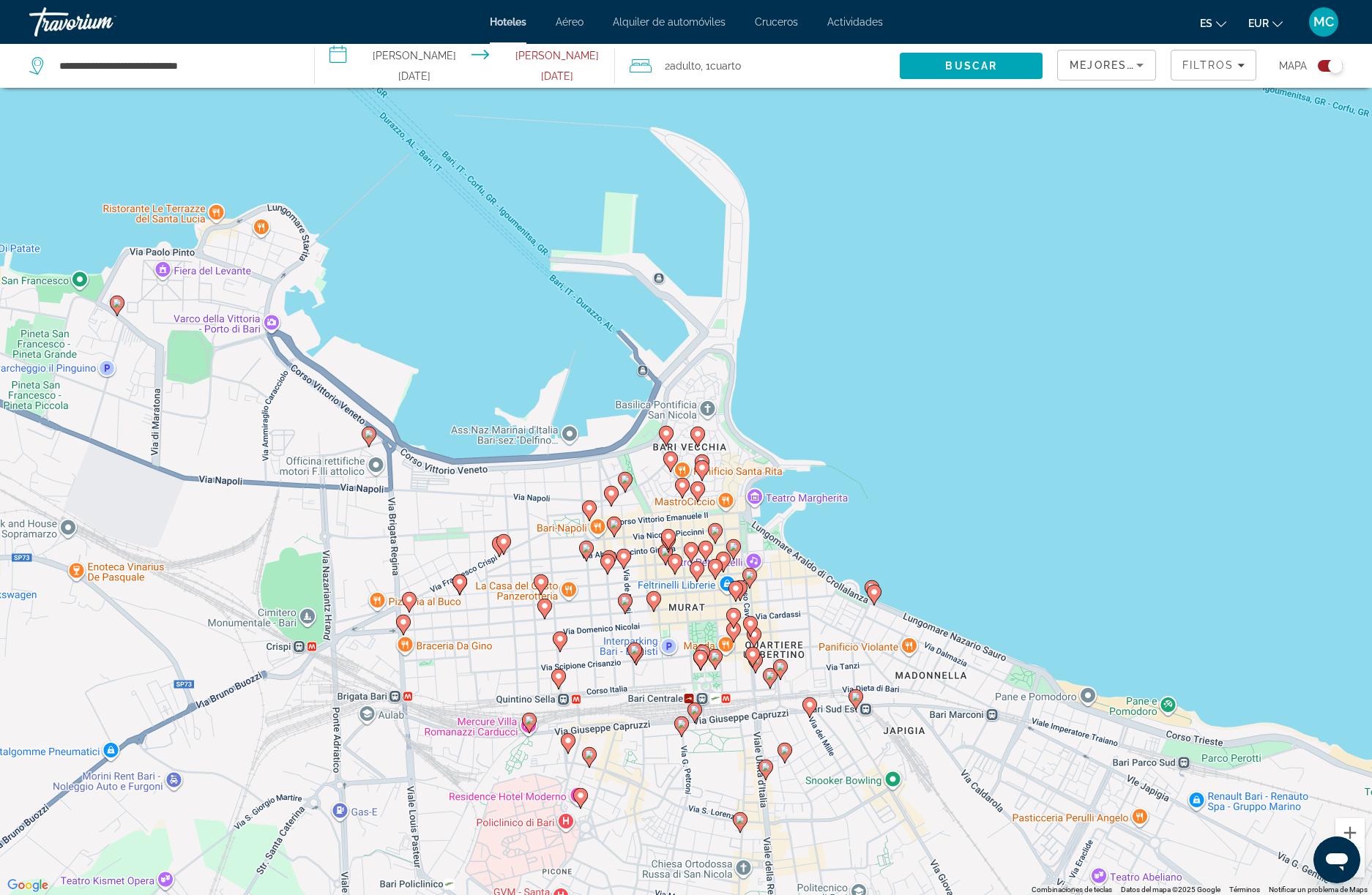
drag, startPoint x: 607, startPoint y: 314, endPoint x: 781, endPoint y: 540, distance: 285.2
click at [781, 540] on div "Para activar la función de arrastre con el teclado, pulsa Alt + Intro. Cuando h…" at bounding box center [686, 448] width 1372 height 895
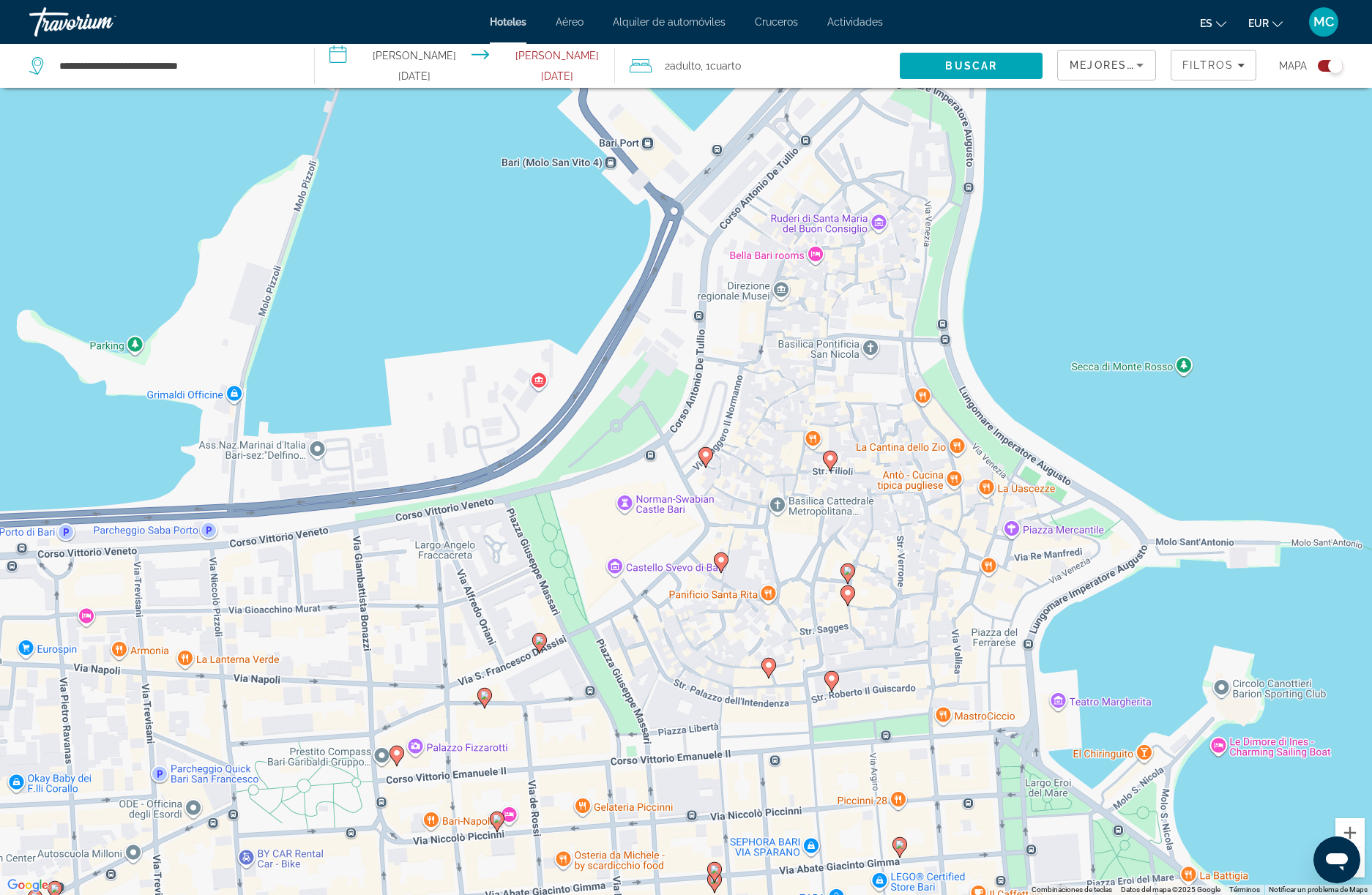
drag, startPoint x: 880, startPoint y: 238, endPoint x: 912, endPoint y: 506, distance: 269.9
click at [912, 506] on div "Para activar la función de arrastre con el teclado, pulsa Alt + Intro. Cuando h…" at bounding box center [686, 448] width 1372 height 895
click at [705, 457] on image "Main content" at bounding box center [706, 455] width 9 height 9
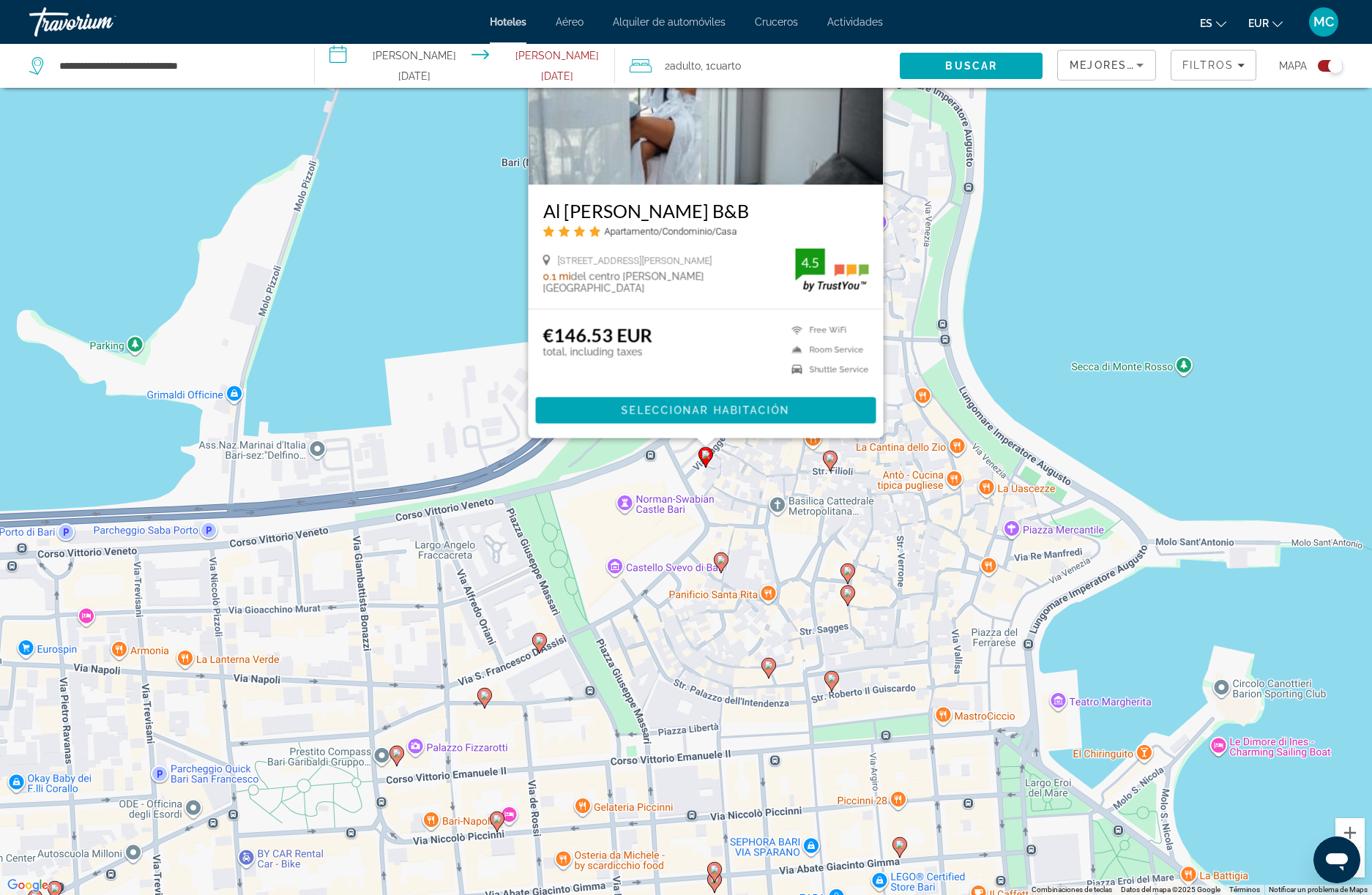
scroll to position [0, 0]
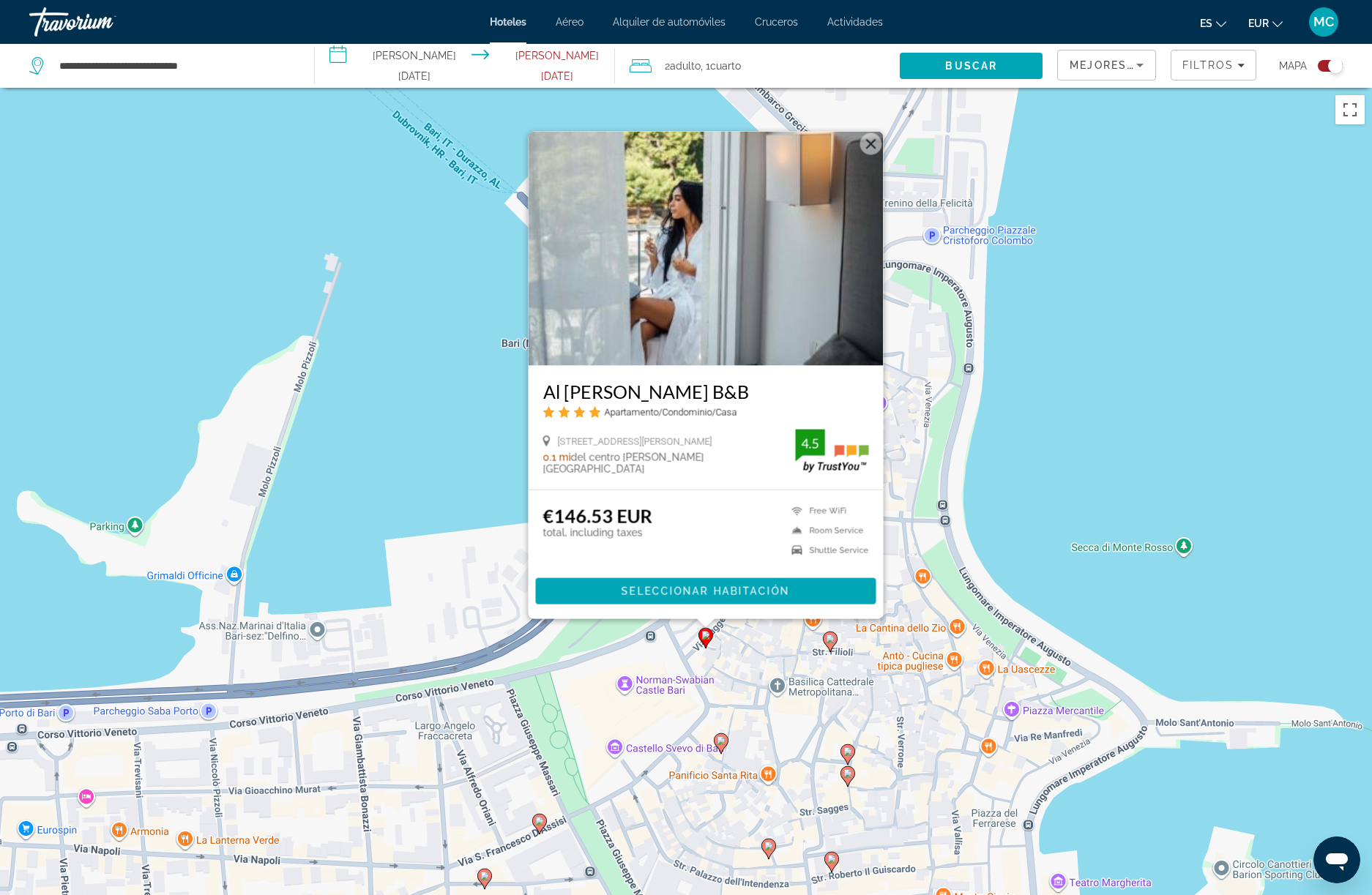
click at [877, 145] on button "Cerrar" at bounding box center [871, 143] width 22 height 22
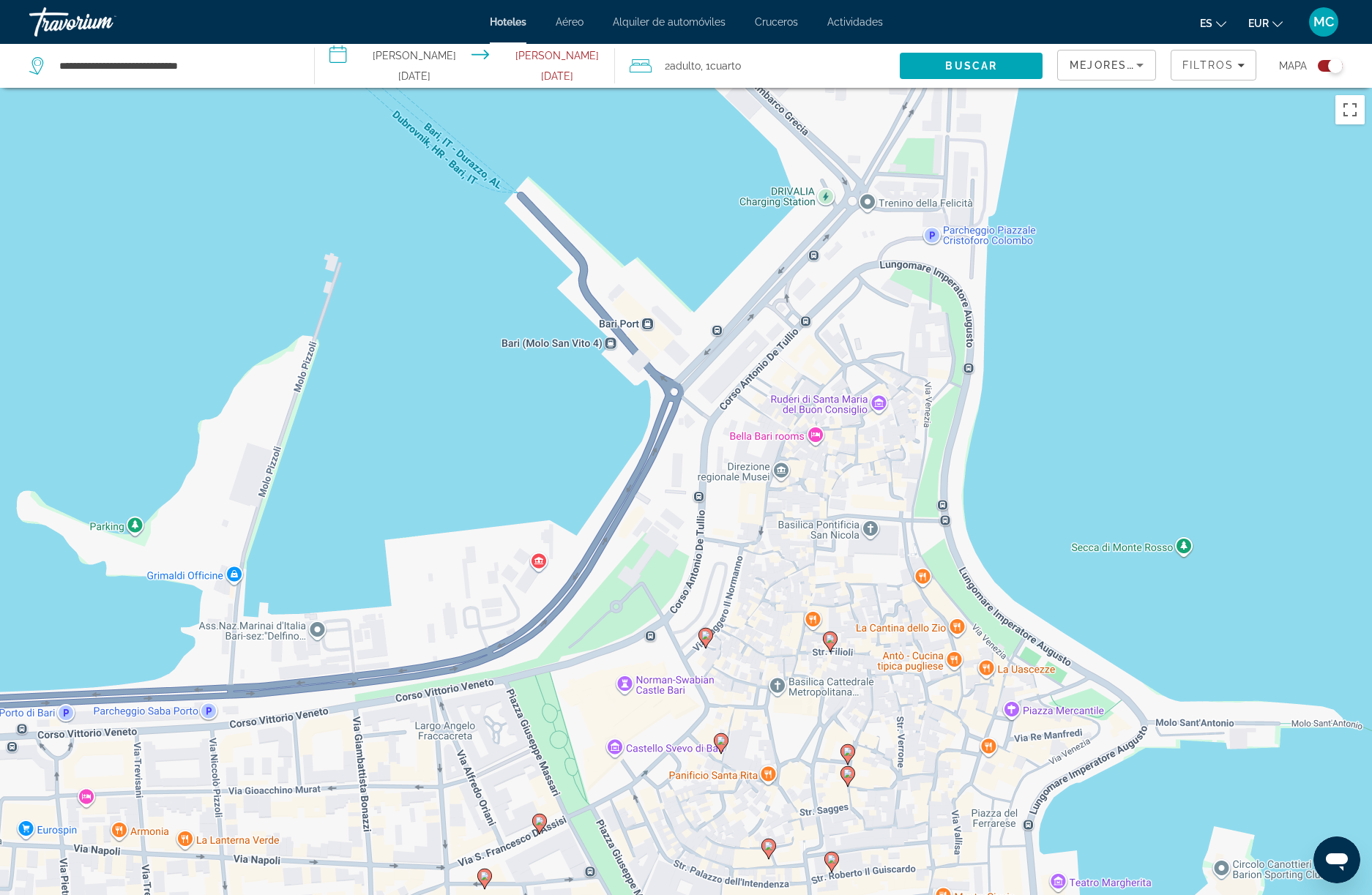
click at [835, 642] on icon "Main content" at bounding box center [830, 641] width 15 height 20
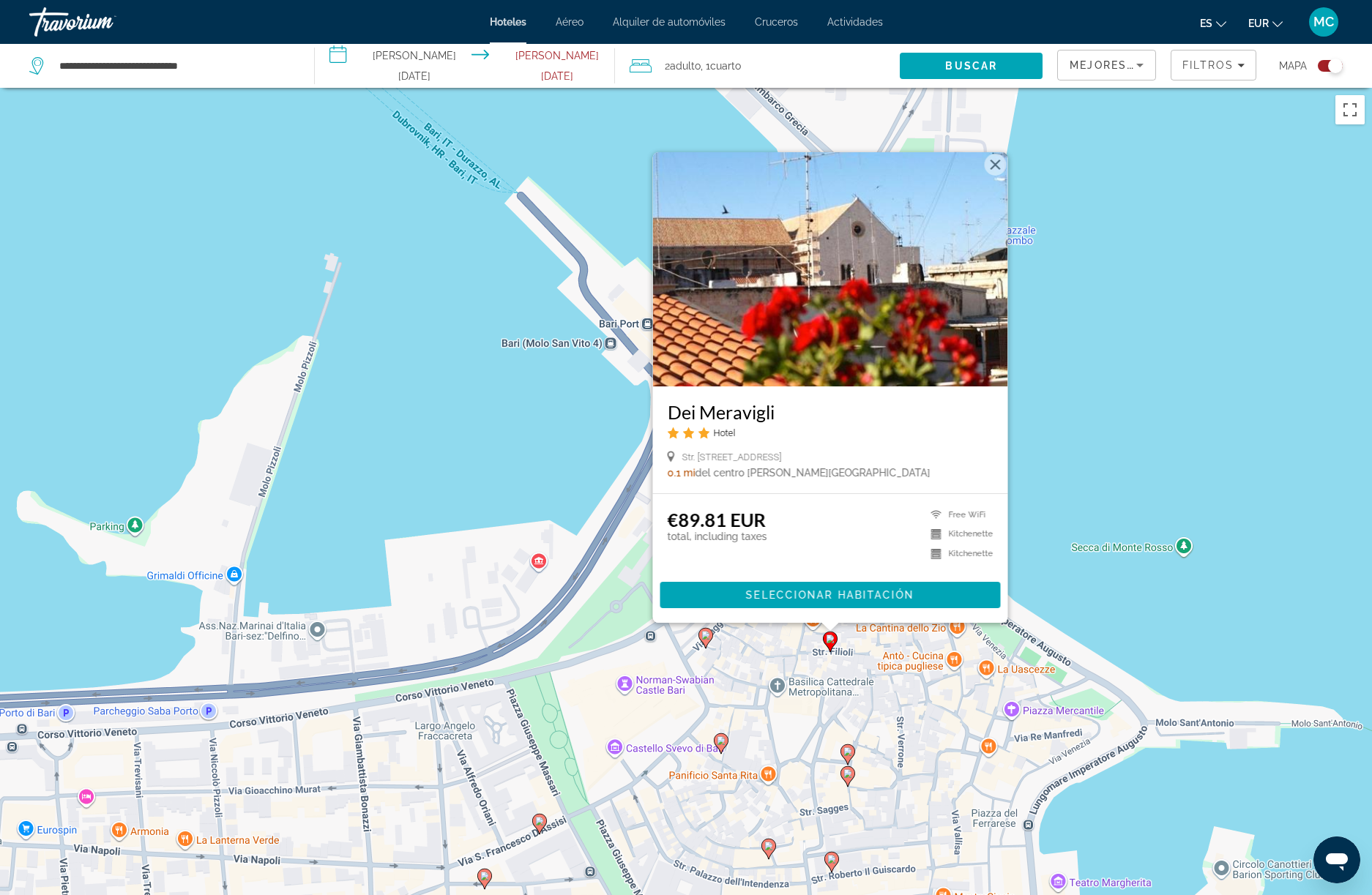
click at [849, 747] on image "Main content" at bounding box center [847, 752] width 9 height 9
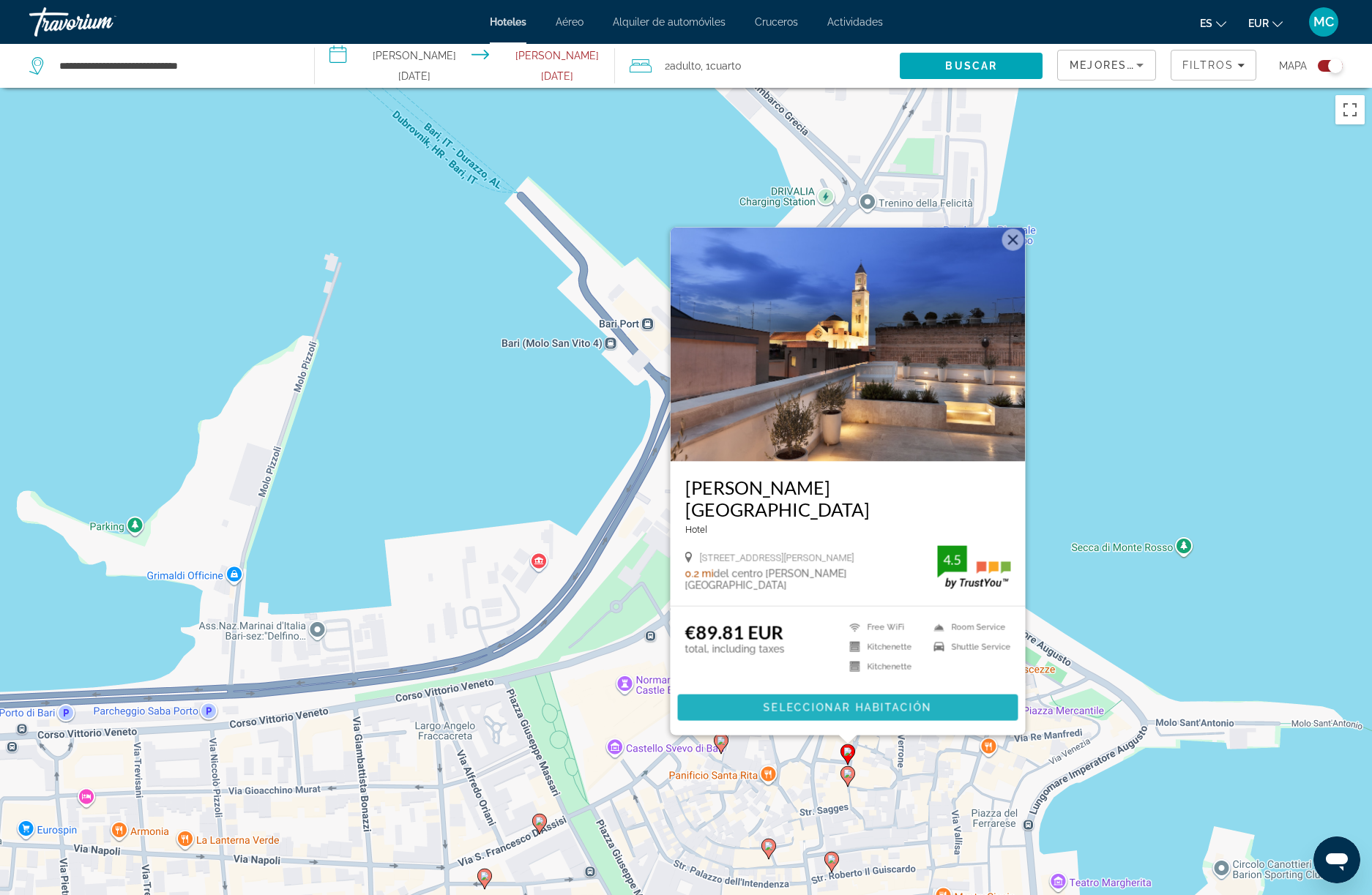
click at [853, 701] on span "Main content" at bounding box center [847, 708] width 340 height 35
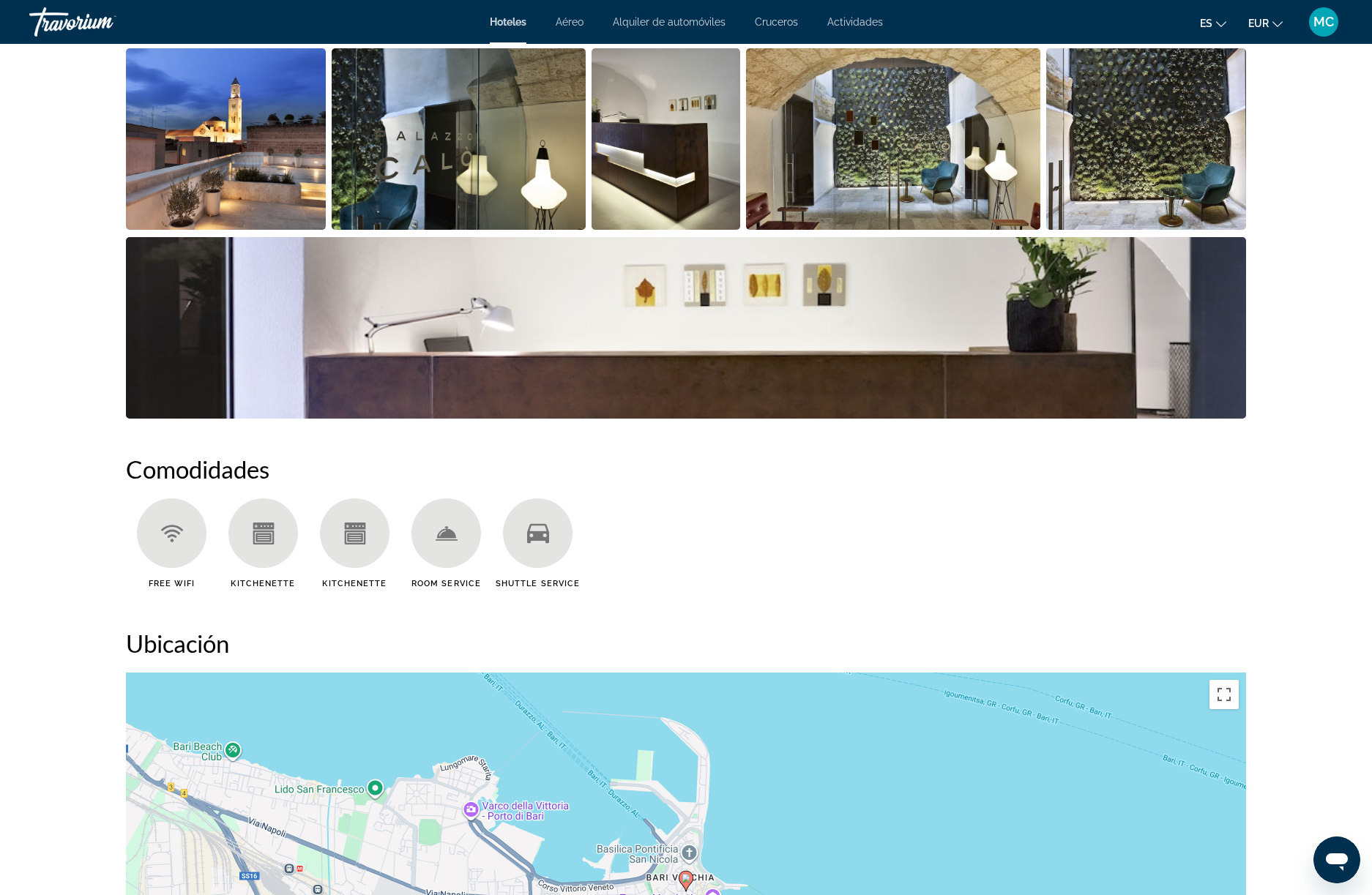
scroll to position [1000, 0]
